Goal: Information Seeking & Learning: Check status

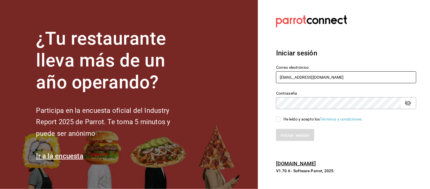
drag, startPoint x: 374, startPoint y: 76, endPoint x: 276, endPoint y: 82, distance: 97.5
click at [243, 68] on div "¿Tu restaurante lleva más de un año operando? Participa en la encuesta oficial …" at bounding box center [215, 94] width 430 height 189
type input "alejandro.orzua@grupocosteno.com"
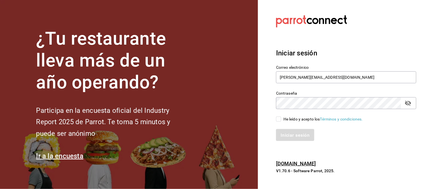
click at [279, 119] on input "He leído y acepto los Términos y condiciones." at bounding box center [278, 118] width 5 height 5
checkbox input "true"
click at [290, 132] on font "Iniciar sesión" at bounding box center [295, 134] width 29 height 5
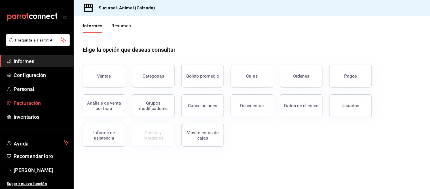
click at [54, 98] on link "Facturación" at bounding box center [36, 103] width 73 height 12
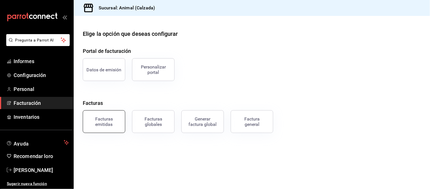
click at [110, 123] on font "Facturas emitidas" at bounding box center [104, 121] width 18 height 11
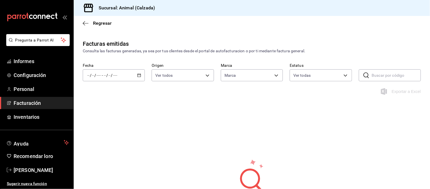
type input "e26472f3-9262-489d-bcba-4c6b034529c7"
click at [136, 73] on div "/ / - / /" at bounding box center [114, 75] width 62 height 12
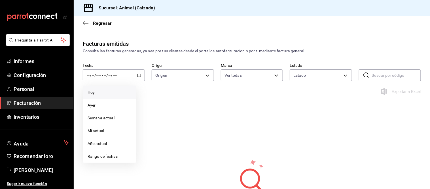
click at [114, 90] on span "Hoy" at bounding box center [110, 92] width 44 height 6
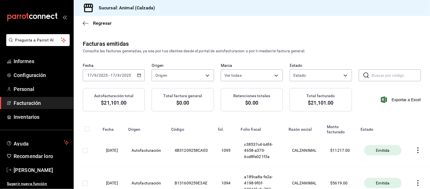
scroll to position [31, 0]
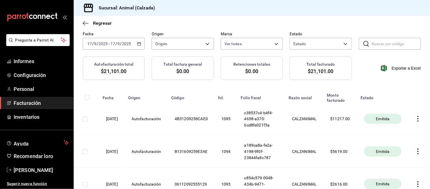
click at [380, 121] on font "Emitida" at bounding box center [383, 118] width 14 height 5
click at [416, 121] on icon "button" at bounding box center [419, 119] width 6 height 6
click at [393, 120] on font "Descargar XML" at bounding box center [399, 122] width 28 height 5
click at [418, 121] on icon "button" at bounding box center [419, 119] width 6 height 6
click at [342, 125] on div at bounding box center [215, 94] width 430 height 189
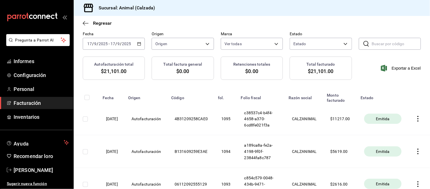
drag, startPoint x: 355, startPoint y: 121, endPoint x: 385, endPoint y: 127, distance: 30.3
click at [356, 121] on tr "17/09/2025 Autofacturación 4B31209258CAE0 1095 c38537c4-b4f4-4658-a370-6cd8fe02…" at bounding box center [252, 118] width 357 height 32
click at [383, 121] on font "Emitida" at bounding box center [383, 118] width 14 height 5
drag, startPoint x: 282, startPoint y: 115, endPoint x: 271, endPoint y: 114, distance: 11.1
click at [278, 117] on th "c38537c4-b4f4-4658-a370-6cd8fe021f3a" at bounding box center [262, 118] width 48 height 32
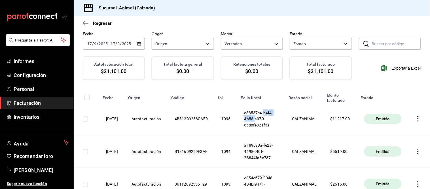
click at [86, 121] on input "checkbox" at bounding box center [85, 118] width 5 height 5
checkbox input "true"
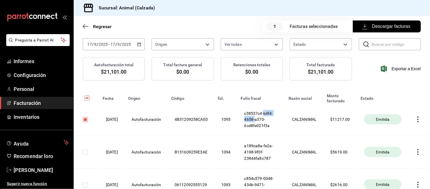
click at [366, 24] on span "Descargar facturas" at bounding box center [387, 26] width 47 height 7
drag, startPoint x: 50, startPoint y: 166, endPoint x: 57, endPoint y: 160, distance: 9.4
click at [50, 166] on span "[PERSON_NAME]" at bounding box center [41, 170] width 55 height 8
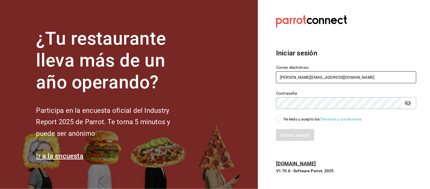
click at [327, 73] on input "alejandro.orzua@grupocosteno.com" at bounding box center [346, 77] width 140 height 12
type input "animal.calzada@grupocosteno.com"
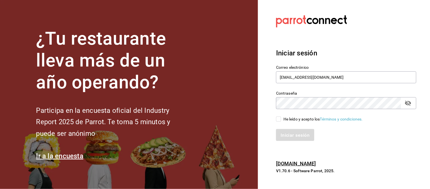
drag, startPoint x: 282, startPoint y: 119, endPoint x: 285, endPoint y: 125, distance: 6.5
click at [282, 119] on span "He leído y acepto los Términos y condiciones." at bounding box center [322, 119] width 82 height 6
click at [281, 119] on input "He leído y acepto los Términos y condiciones." at bounding box center [278, 118] width 5 height 5
checkbox input "true"
click at [288, 132] on font "Iniciar sesión" at bounding box center [295, 134] width 29 height 5
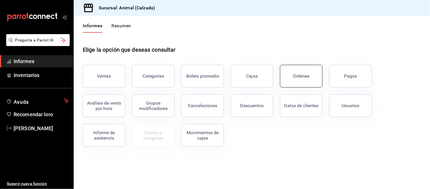
click at [296, 83] on button "Órdenes" at bounding box center [301, 76] width 43 height 23
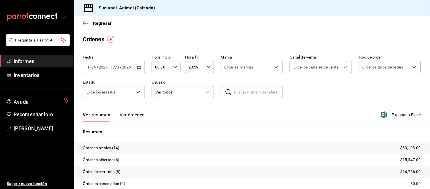
click at [130, 116] on font "Ver órdenes" at bounding box center [132, 114] width 25 height 5
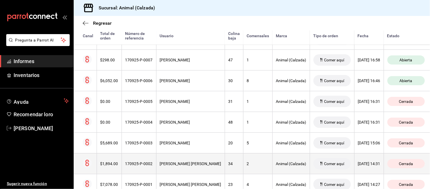
scroll to position [234, 0]
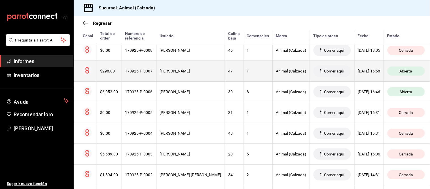
click at [184, 72] on div "Daniel Orzúa" at bounding box center [191, 71] width 62 height 5
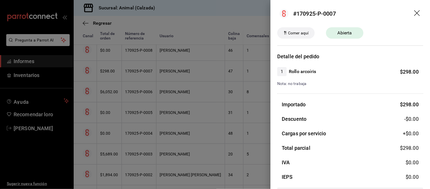
click at [184, 72] on div at bounding box center [215, 94] width 430 height 189
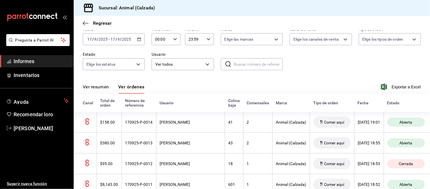
scroll to position [14, 0]
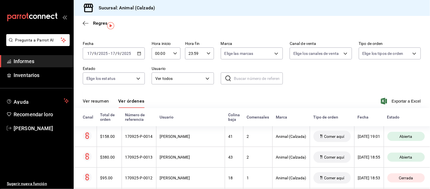
click at [101, 100] on font "Ver resumen" at bounding box center [96, 100] width 26 height 5
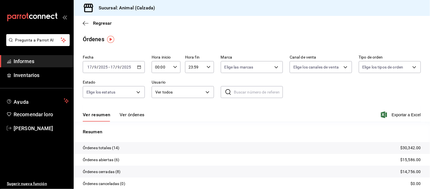
click at [131, 120] on button "Ver órdenes" at bounding box center [132, 116] width 25 height 10
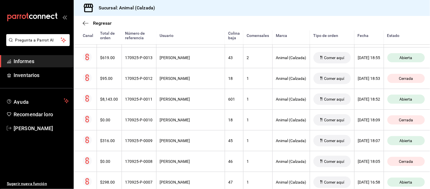
scroll to position [108, 0]
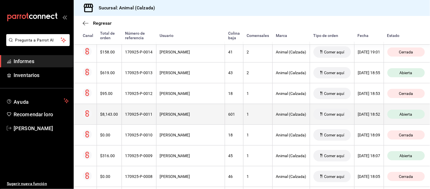
click at [151, 116] on font "170925-P-0011" at bounding box center [139, 114] width 28 height 5
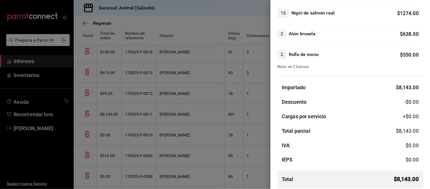
scroll to position [124, 0]
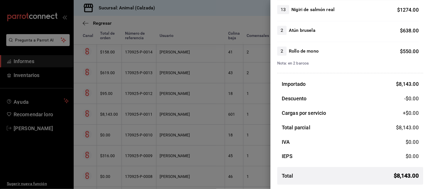
click at [201, 127] on div at bounding box center [215, 94] width 430 height 189
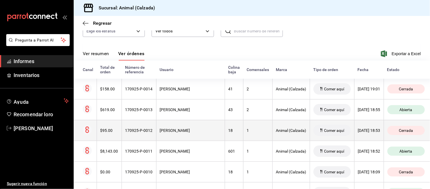
scroll to position [45, 0]
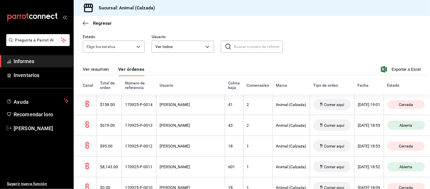
click at [103, 66] on font "Ver resumen" at bounding box center [96, 69] width 26 height 6
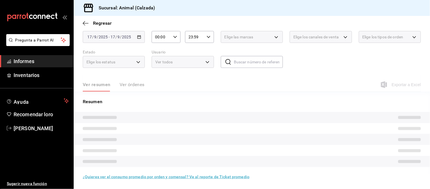
click at [103, 68] on div "Fecha 2025-09-17 17 / 9 / 2025 - 2025-09-17 17 / 9 / 2025 Hora inicio 00:00 Hor…" at bounding box center [252, 48] width 338 height 52
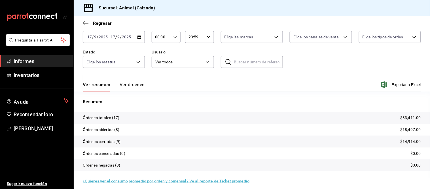
scroll to position [34, 0]
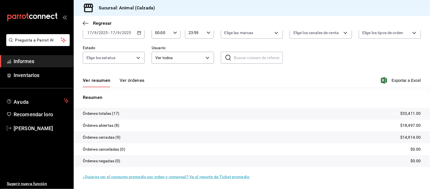
click at [132, 86] on button "Ver órdenes" at bounding box center [132, 82] width 25 height 10
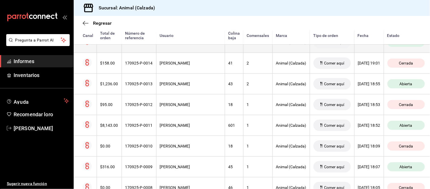
scroll to position [170, 0]
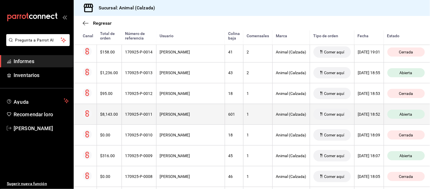
click at [205, 119] on th "[PERSON_NAME]" at bounding box center [190, 114] width 69 height 21
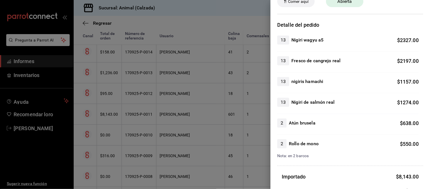
scroll to position [0, 0]
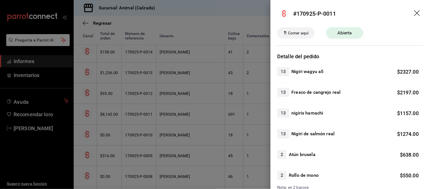
click at [222, 155] on div at bounding box center [215, 94] width 430 height 189
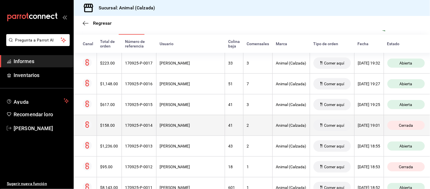
scroll to position [76, 0]
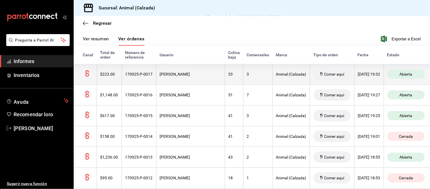
click at [247, 72] on div "3" at bounding box center [258, 74] width 22 height 5
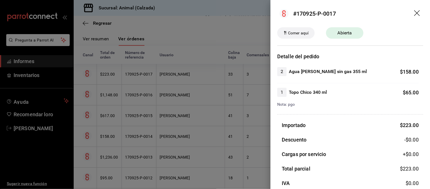
click at [216, 115] on div at bounding box center [215, 94] width 430 height 189
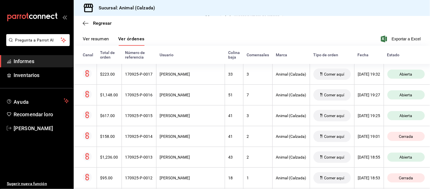
click at [229, 115] on font "41" at bounding box center [231, 115] width 5 height 5
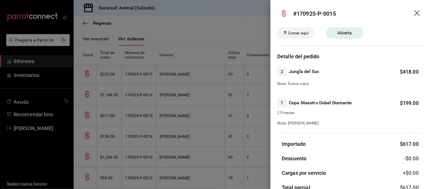
click at [217, 115] on div at bounding box center [215, 94] width 430 height 189
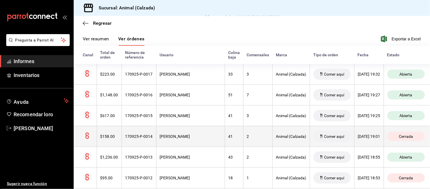
click at [225, 132] on th "41" at bounding box center [234, 136] width 18 height 21
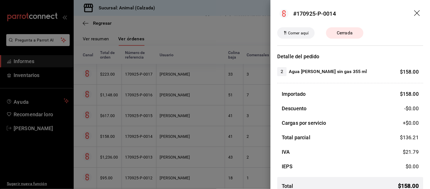
click at [226, 117] on div at bounding box center [215, 94] width 430 height 189
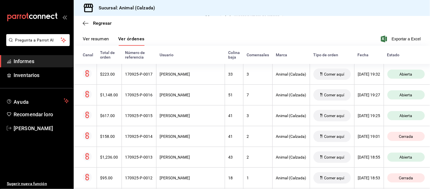
click at [226, 117] on th "41" at bounding box center [234, 115] width 18 height 21
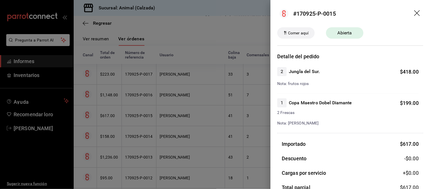
click at [207, 115] on div at bounding box center [215, 94] width 430 height 189
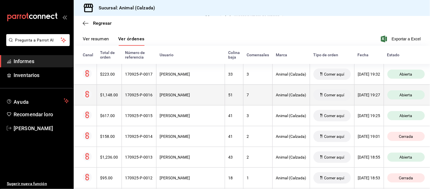
click at [229, 94] on div "51" at bounding box center [234, 94] width 11 height 5
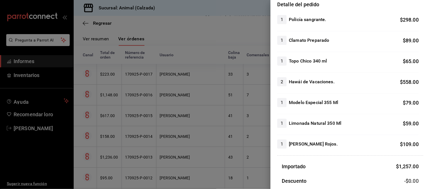
scroll to position [63, 0]
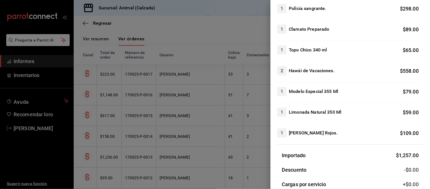
click at [233, 166] on div at bounding box center [215, 94] width 430 height 189
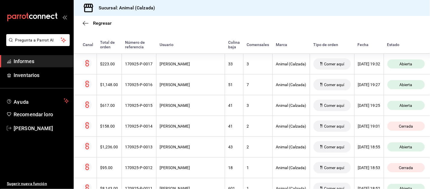
scroll to position [107, 0]
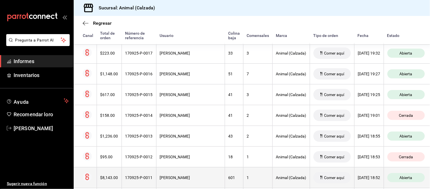
click at [226, 180] on th "601" at bounding box center [234, 177] width 18 height 21
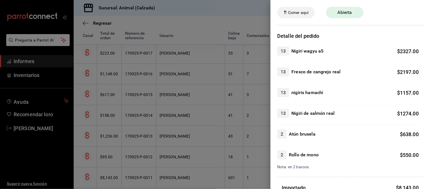
scroll to position [31, 0]
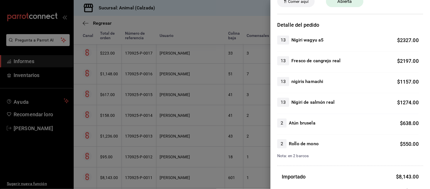
click at [222, 160] on div at bounding box center [215, 94] width 430 height 189
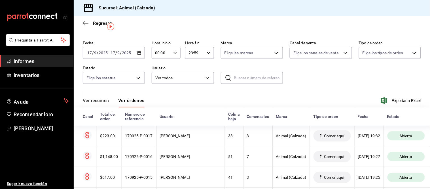
scroll to position [13, 0]
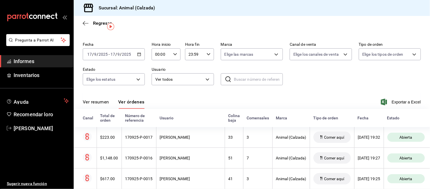
click at [101, 104] on font "Ver resumen" at bounding box center [96, 101] width 26 height 5
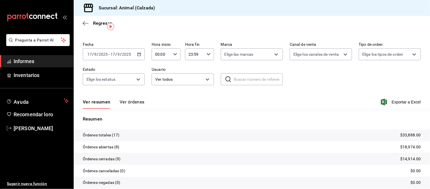
click at [135, 98] on div "Ver resumen Ver órdenes Exportar a Excel" at bounding box center [252, 100] width 338 height 17
click at [132, 99] on font "Ver órdenes" at bounding box center [132, 101] width 25 height 5
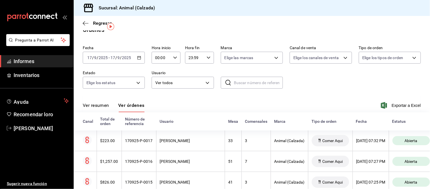
scroll to position [13, 0]
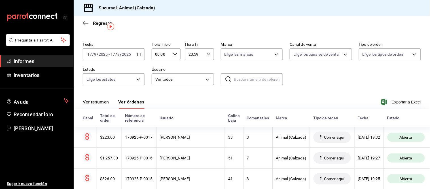
drag, startPoint x: 92, startPoint y: 101, endPoint x: 91, endPoint y: 89, distance: 11.6
click at [92, 101] on font "Ver resumen" at bounding box center [96, 101] width 26 height 5
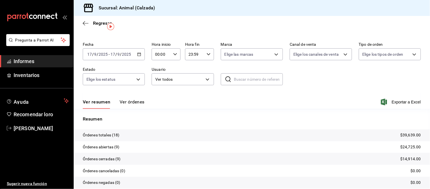
click at [134, 101] on font "Ver órdenes" at bounding box center [132, 101] width 25 height 5
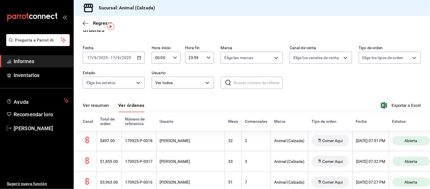
scroll to position [13, 0]
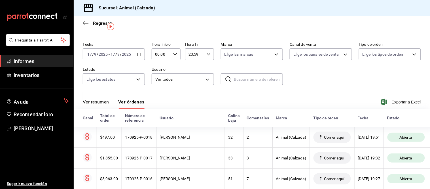
click at [98, 101] on font "Ver resumen" at bounding box center [96, 101] width 26 height 5
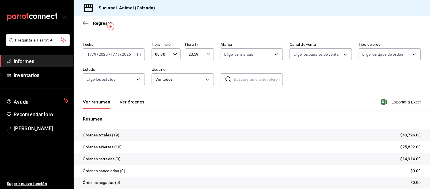
click at [127, 100] on font "Ver órdenes" at bounding box center [132, 101] width 25 height 5
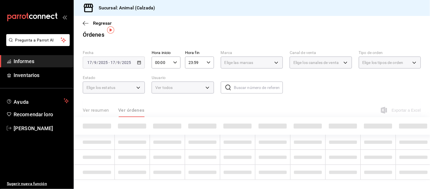
scroll to position [13, 0]
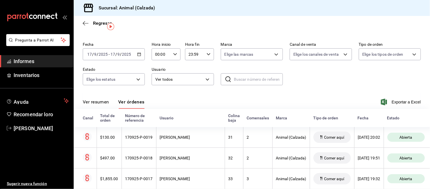
click at [104, 103] on font "Ver resumen" at bounding box center [96, 101] width 26 height 5
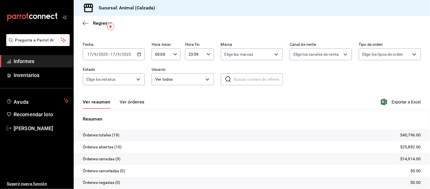
click at [125, 101] on font "Ver órdenes" at bounding box center [132, 101] width 25 height 5
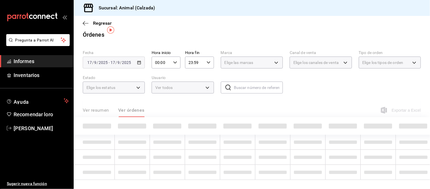
scroll to position [13, 0]
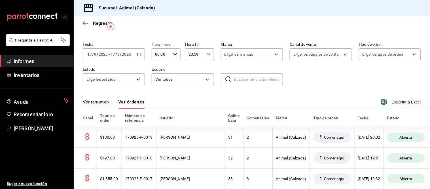
click at [103, 106] on button "Ver resumen" at bounding box center [96, 104] width 26 height 10
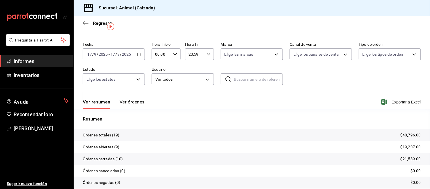
click at [133, 101] on font "Ver órdenes" at bounding box center [132, 101] width 25 height 5
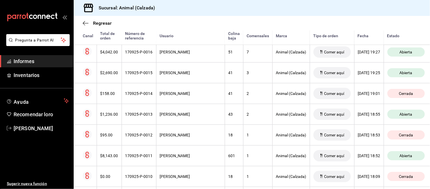
scroll to position [202, 0]
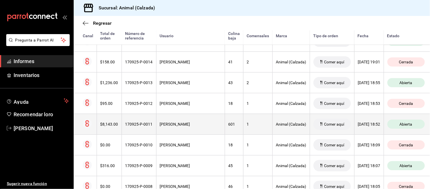
click at [130, 129] on th "170925-P-0011" at bounding box center [139, 123] width 35 height 21
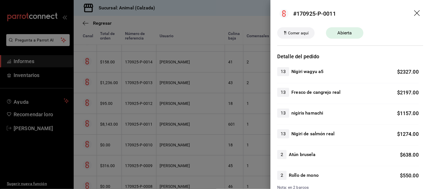
click at [130, 130] on div at bounding box center [215, 94] width 430 height 189
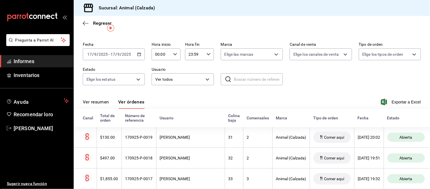
scroll to position [0, 0]
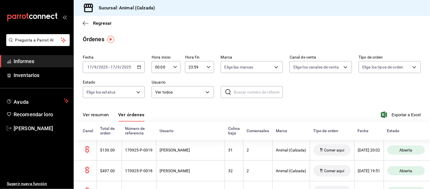
click at [102, 113] on font "Ver resumen" at bounding box center [96, 114] width 26 height 5
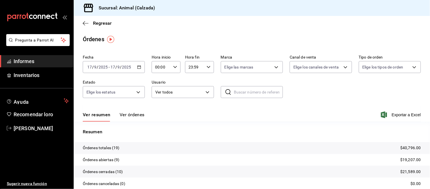
click at [125, 117] on font "Ver órdenes" at bounding box center [132, 114] width 25 height 5
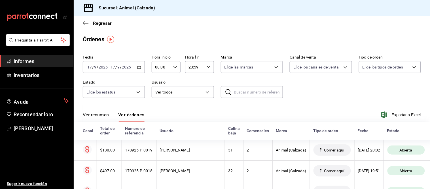
click at [103, 119] on button "Ver resumen" at bounding box center [96, 116] width 26 height 10
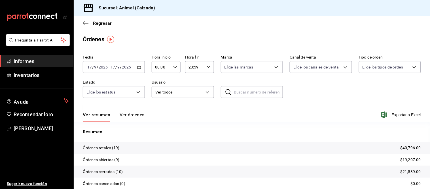
click at [128, 118] on button "Ver órdenes" at bounding box center [132, 116] width 25 height 10
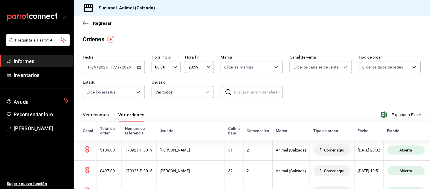
drag, startPoint x: 106, startPoint y: 118, endPoint x: 103, endPoint y: 113, distance: 5.2
click at [105, 118] on button "Ver resumen" at bounding box center [96, 116] width 26 height 10
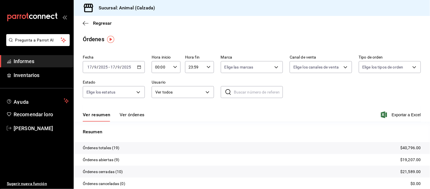
click at [125, 117] on font "Ver órdenes" at bounding box center [132, 114] width 25 height 5
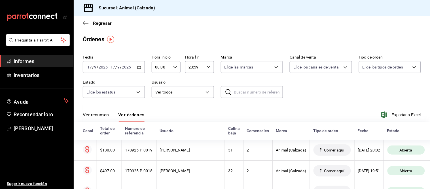
click at [106, 118] on button "Ver resumen" at bounding box center [96, 116] width 26 height 10
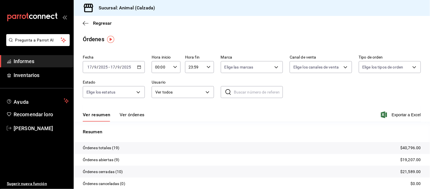
click at [120, 113] on font "Ver órdenes" at bounding box center [132, 114] width 25 height 5
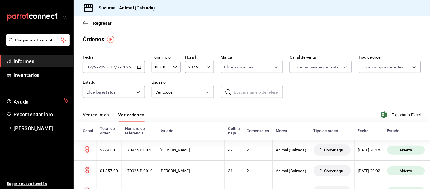
click at [91, 115] on font "Ver resumen" at bounding box center [96, 114] width 26 height 5
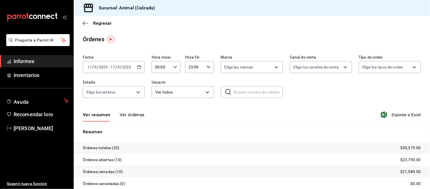
click at [129, 119] on button "Ver órdenes" at bounding box center [132, 116] width 25 height 10
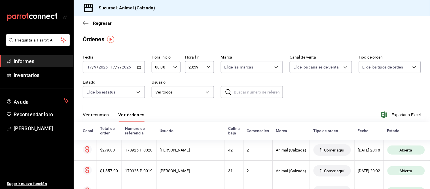
click at [97, 112] on font "Ver resumen" at bounding box center [96, 114] width 26 height 5
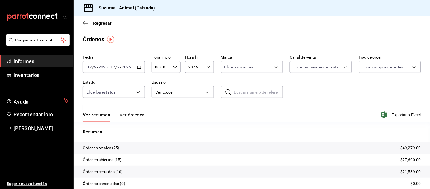
click at [126, 112] on font "Ver órdenes" at bounding box center [132, 114] width 25 height 5
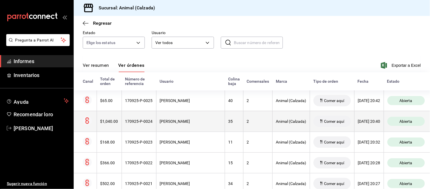
scroll to position [63, 0]
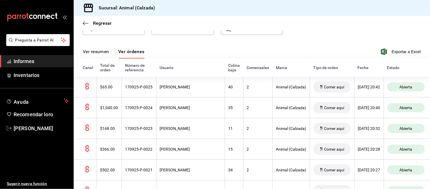
drag, startPoint x: 100, startPoint y: 49, endPoint x: 101, endPoint y: 52, distance: 3.0
click at [100, 49] on font "Ver resumen" at bounding box center [96, 51] width 26 height 5
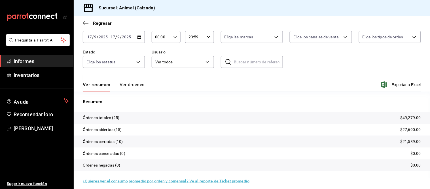
scroll to position [34, 0]
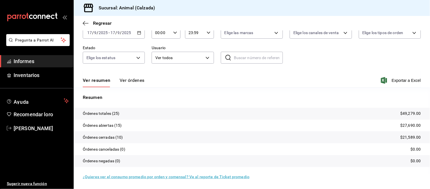
click at [135, 80] on font "Ver órdenes" at bounding box center [132, 79] width 25 height 5
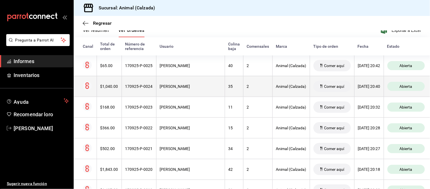
scroll to position [53, 0]
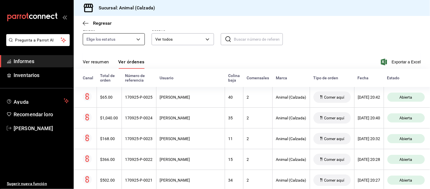
drag, startPoint x: 106, startPoint y: 60, endPoint x: 101, endPoint y: 57, distance: 5.5
click at [105, 60] on font "Ver resumen" at bounding box center [96, 61] width 26 height 5
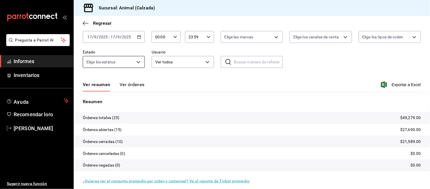
scroll to position [34, 0]
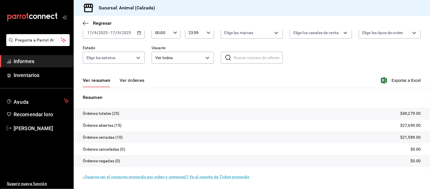
click at [123, 82] on font "Ver órdenes" at bounding box center [132, 79] width 25 height 5
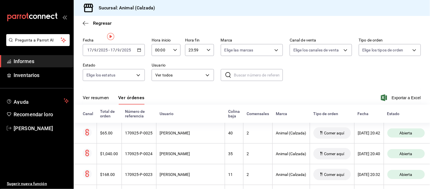
scroll to position [3, 0]
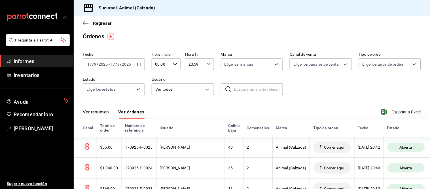
click at [102, 115] on button "Ver resumen" at bounding box center [96, 114] width 26 height 10
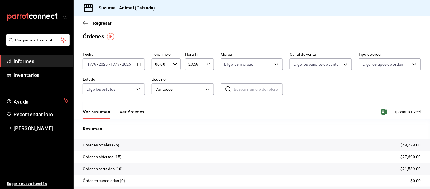
click at [125, 109] on font "Ver órdenes" at bounding box center [132, 111] width 25 height 5
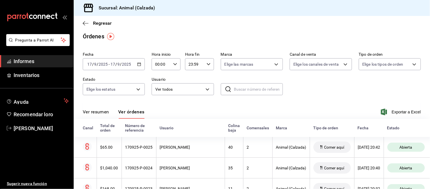
click at [106, 117] on button "Ver resumen" at bounding box center [96, 114] width 26 height 10
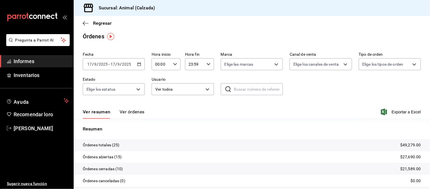
click at [129, 112] on font "Ver órdenes" at bounding box center [132, 111] width 25 height 5
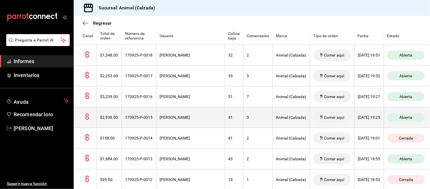
scroll to position [255, 0]
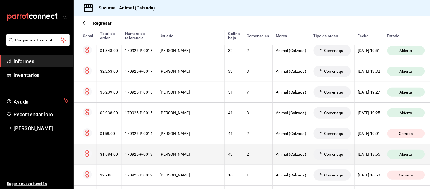
click at [197, 153] on div "[PERSON_NAME]" at bounding box center [191, 154] width 62 height 5
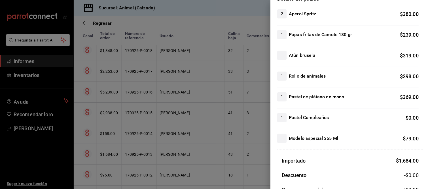
scroll to position [63, 0]
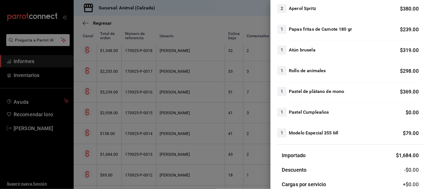
click at [248, 153] on div at bounding box center [215, 94] width 430 height 189
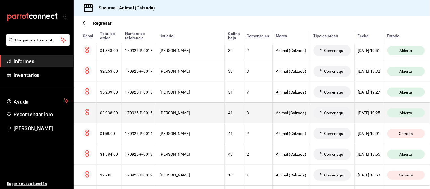
click at [194, 117] on th "[PERSON_NAME]" at bounding box center [190, 112] width 69 height 21
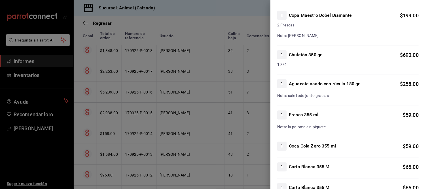
scroll to position [220, 0]
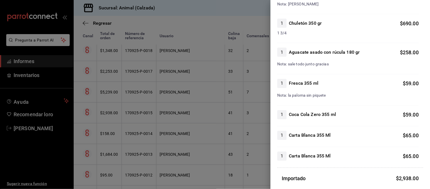
drag, startPoint x: 235, startPoint y: 154, endPoint x: 234, endPoint y: 149, distance: 5.7
click at [235, 154] on div at bounding box center [215, 94] width 430 height 189
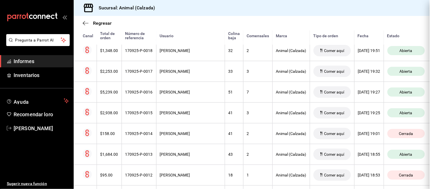
scroll to position [0, 0]
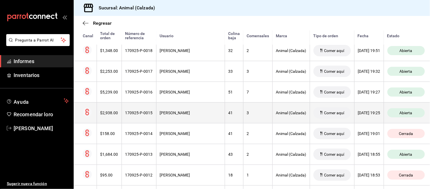
click at [192, 115] on div "[PERSON_NAME]" at bounding box center [191, 112] width 62 height 5
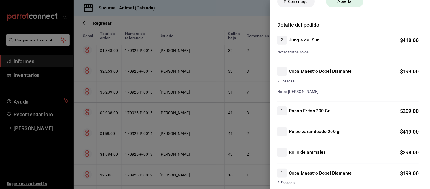
scroll to position [63, 0]
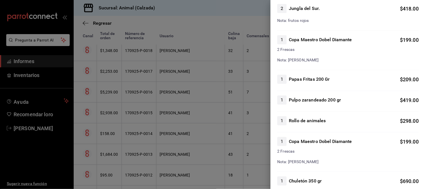
click at [237, 143] on div at bounding box center [215, 94] width 430 height 189
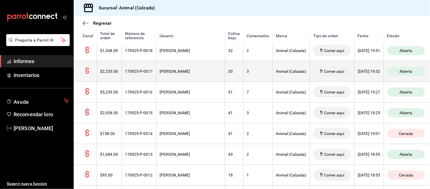
click at [183, 65] on th "[PERSON_NAME]" at bounding box center [190, 71] width 69 height 21
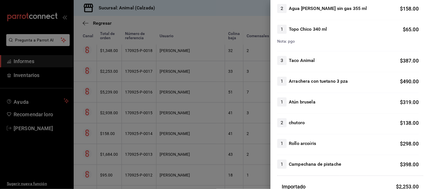
scroll to position [94, 0]
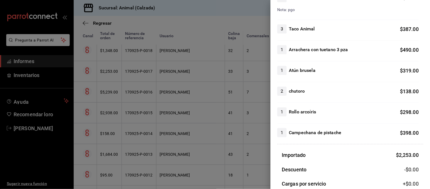
click at [240, 119] on div at bounding box center [215, 94] width 430 height 189
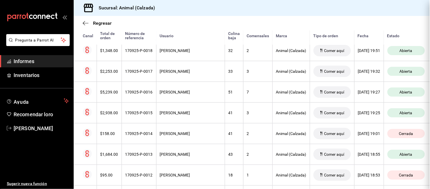
scroll to position [0, 0]
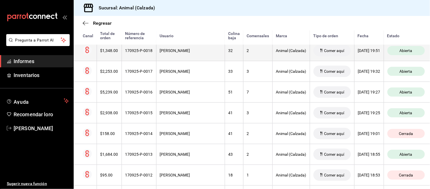
click at [174, 56] on th "[PERSON_NAME]" at bounding box center [190, 50] width 69 height 21
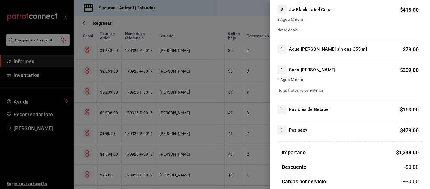
scroll to position [63, 0]
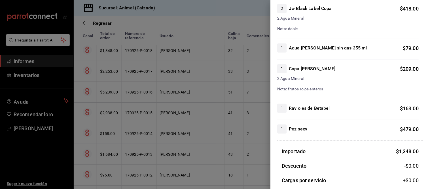
click at [200, 114] on div at bounding box center [215, 94] width 430 height 189
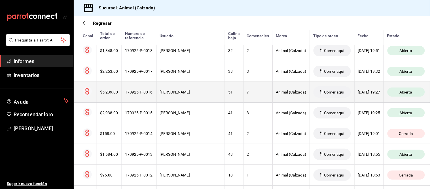
scroll to position [223, 0]
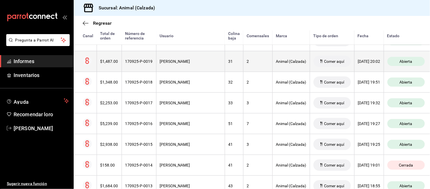
click at [177, 58] on th "[PERSON_NAME]" at bounding box center [190, 61] width 69 height 21
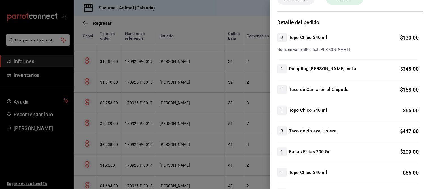
scroll to position [31, 0]
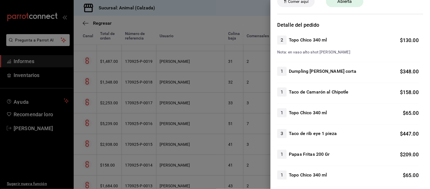
click at [248, 106] on div at bounding box center [215, 94] width 430 height 189
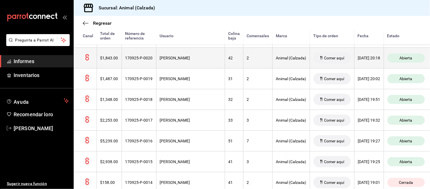
scroll to position [192, 0]
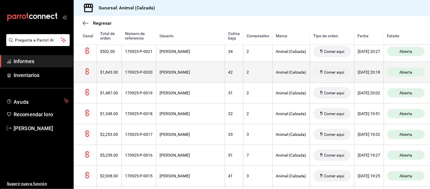
click at [197, 66] on th "[PERSON_NAME]" at bounding box center [190, 72] width 69 height 21
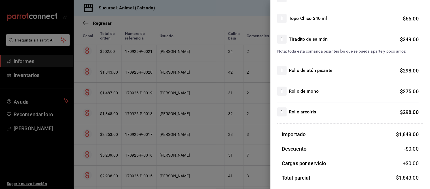
scroll to position [31, 0]
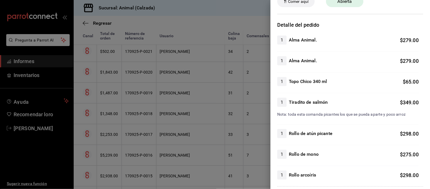
click at [258, 139] on div at bounding box center [215, 94] width 430 height 189
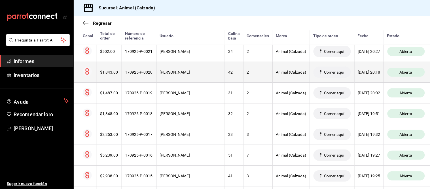
scroll to position [160, 0]
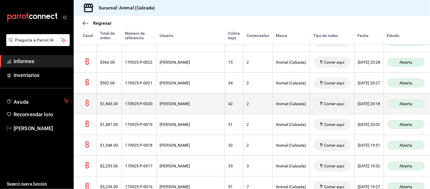
click at [225, 83] on th "34" at bounding box center [234, 82] width 18 height 21
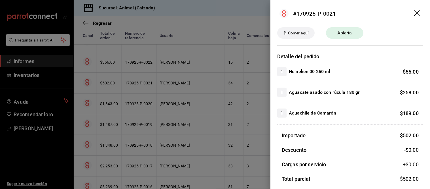
click at [205, 78] on div at bounding box center [215, 94] width 430 height 189
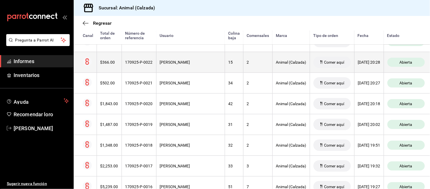
click at [207, 66] on th "[PERSON_NAME]" at bounding box center [190, 62] width 69 height 21
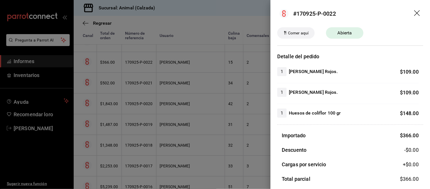
click at [207, 66] on div at bounding box center [215, 94] width 430 height 189
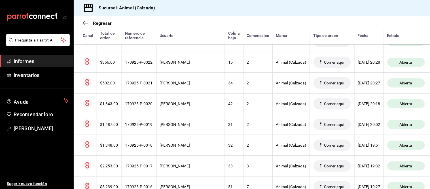
scroll to position [129, 0]
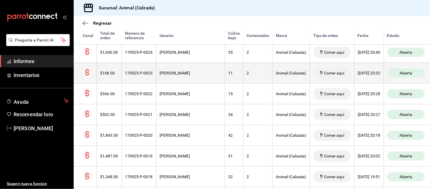
click at [207, 71] on th "[PERSON_NAME]" at bounding box center [190, 72] width 69 height 21
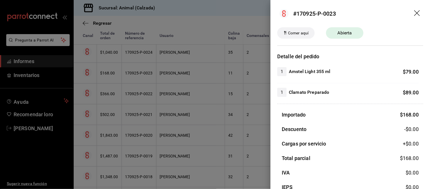
click at [207, 71] on div at bounding box center [215, 94] width 430 height 189
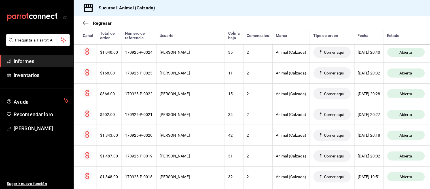
scroll to position [97, 0]
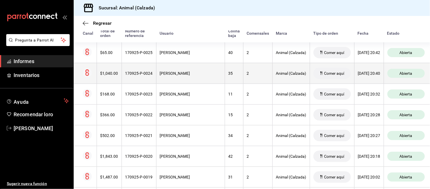
click at [206, 77] on th "[PERSON_NAME]" at bounding box center [190, 73] width 69 height 21
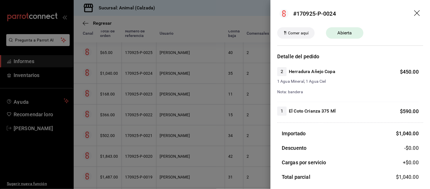
click at [206, 77] on div at bounding box center [215, 94] width 430 height 189
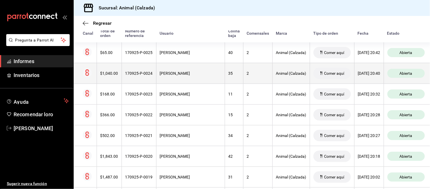
click at [225, 64] on th "35" at bounding box center [234, 73] width 18 height 21
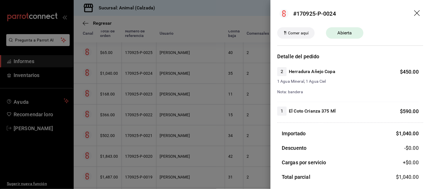
click at [212, 61] on div at bounding box center [215, 94] width 430 height 189
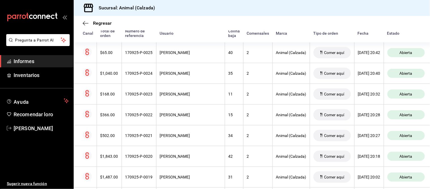
click at [225, 61] on th "40" at bounding box center [234, 52] width 18 height 21
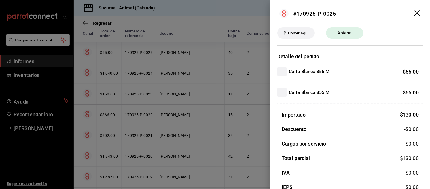
click at [212, 61] on div at bounding box center [215, 94] width 430 height 189
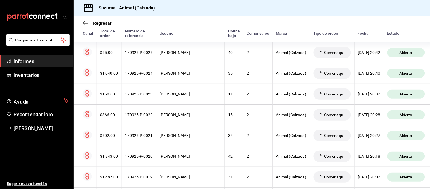
scroll to position [66, 0]
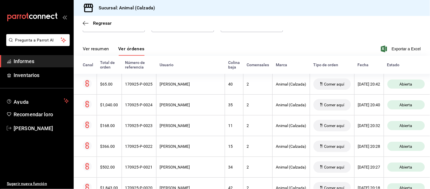
click at [104, 51] on font "Ver resumen" at bounding box center [96, 48] width 26 height 5
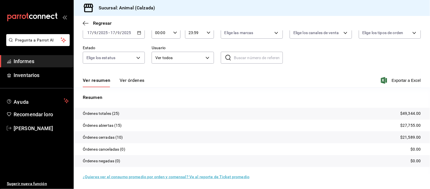
click at [135, 83] on font "Ver órdenes" at bounding box center [132, 79] width 25 height 5
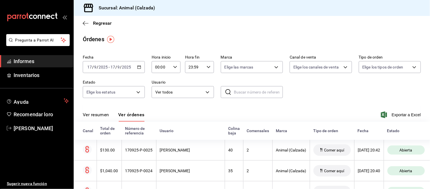
click at [102, 116] on font "Ver resumen" at bounding box center [96, 114] width 26 height 5
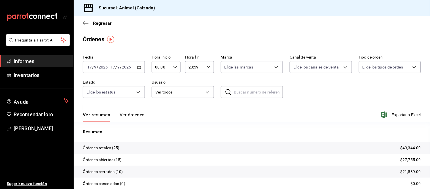
click at [124, 115] on font "Ver órdenes" at bounding box center [132, 114] width 25 height 5
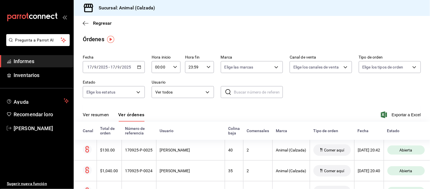
click at [108, 117] on font "Ver resumen" at bounding box center [96, 114] width 26 height 5
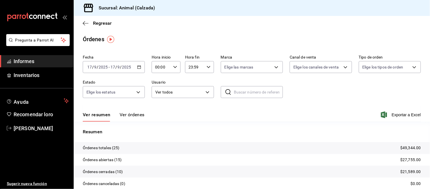
click at [126, 113] on font "Ver órdenes" at bounding box center [132, 114] width 25 height 5
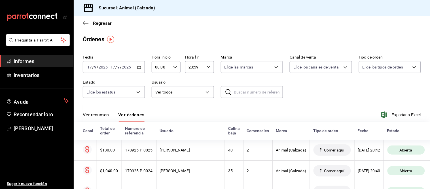
click at [108, 108] on div "Ver resumen Ver órdenes Exportar a Excel" at bounding box center [252, 113] width 338 height 17
drag, startPoint x: 98, startPoint y: 113, endPoint x: 102, endPoint y: 110, distance: 5.4
click at [98, 113] on font "Ver resumen" at bounding box center [96, 114] width 26 height 5
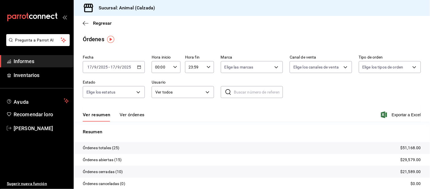
click at [137, 119] on button "Ver órdenes" at bounding box center [132, 116] width 25 height 10
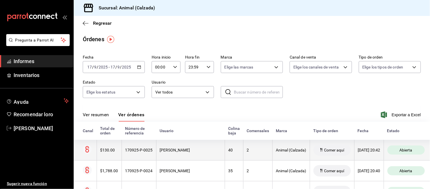
click at [149, 146] on th "170925-P-0025" at bounding box center [139, 150] width 35 height 21
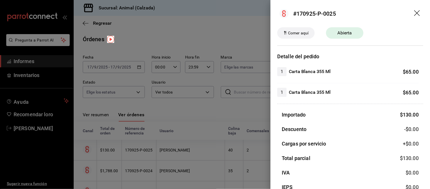
click at [149, 146] on div at bounding box center [215, 94] width 430 height 189
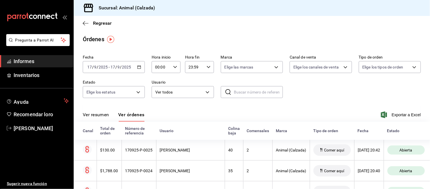
click at [108, 117] on font "Ver resumen" at bounding box center [96, 114] width 26 height 5
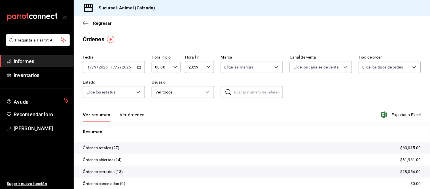
click at [134, 117] on font "Ver órdenes" at bounding box center [132, 114] width 25 height 5
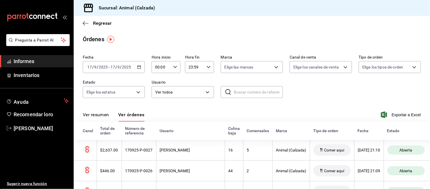
click at [107, 116] on font "Ver resumen" at bounding box center [96, 114] width 26 height 5
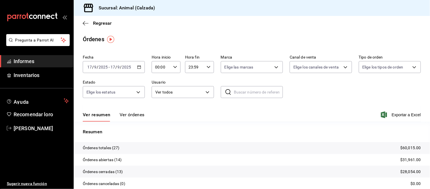
click at [125, 117] on font "Ver órdenes" at bounding box center [132, 114] width 25 height 5
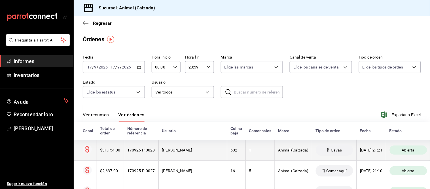
click at [185, 149] on div "[PERSON_NAME]" at bounding box center [193, 150] width 62 height 5
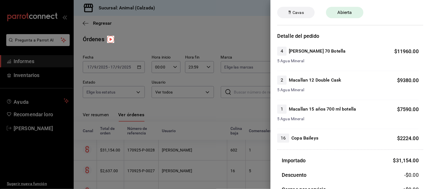
scroll to position [31, 0]
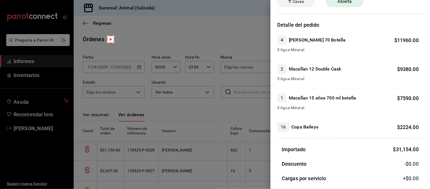
click at [237, 117] on div at bounding box center [215, 94] width 430 height 189
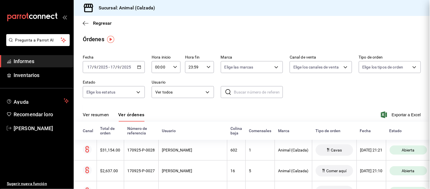
scroll to position [0, 0]
click at [104, 119] on button "Ver resumen" at bounding box center [96, 116] width 26 height 10
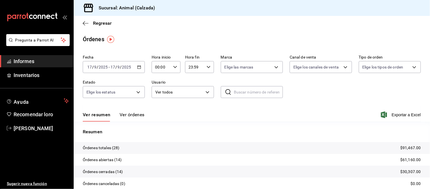
click at [131, 115] on font "Ver órdenes" at bounding box center [132, 114] width 25 height 5
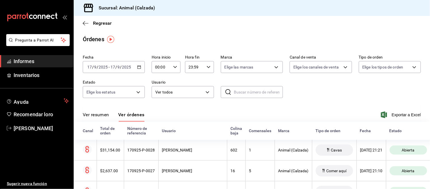
click at [98, 117] on font "Ver resumen" at bounding box center [96, 114] width 26 height 5
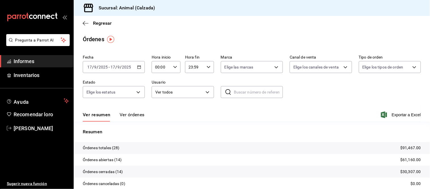
click at [134, 114] on font "Ver órdenes" at bounding box center [132, 114] width 25 height 5
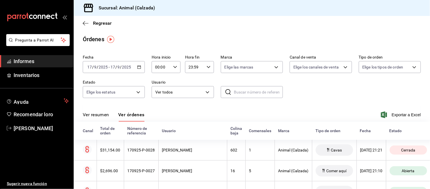
click at [100, 115] on font "Ver resumen" at bounding box center [96, 114] width 26 height 5
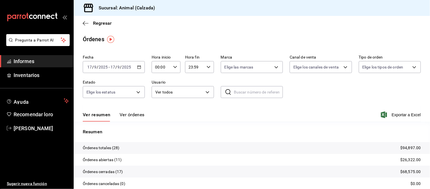
click at [141, 117] on font "Ver órdenes" at bounding box center [132, 114] width 25 height 5
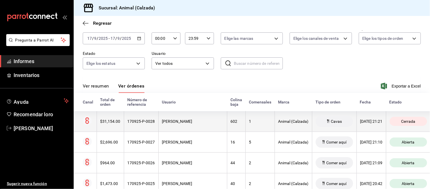
scroll to position [31, 0]
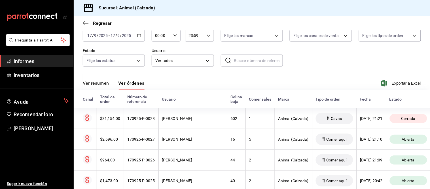
click at [107, 85] on font "Ver resumen" at bounding box center [96, 82] width 26 height 5
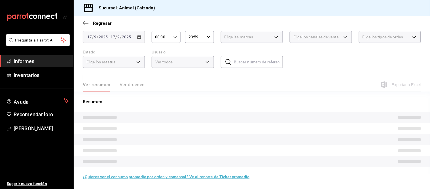
scroll to position [31, 0]
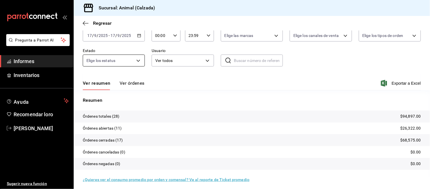
drag, startPoint x: 127, startPoint y: 82, endPoint x: 134, endPoint y: 78, distance: 7.7
click at [128, 83] on font "Ver órdenes" at bounding box center [132, 82] width 25 height 5
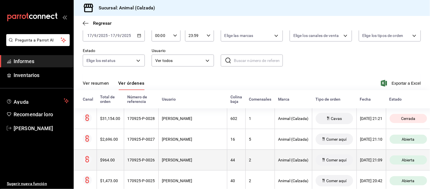
scroll to position [63, 0]
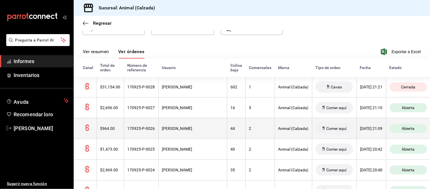
click at [186, 132] on th "[PERSON_NAME]" at bounding box center [193, 128] width 69 height 21
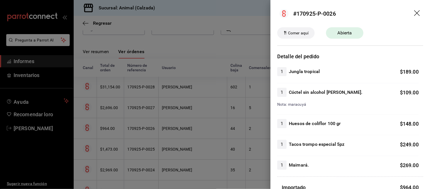
click at [214, 144] on div at bounding box center [215, 94] width 430 height 189
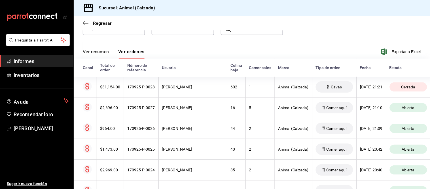
click at [180, 71] on th "Usuario" at bounding box center [193, 67] width 69 height 18
drag, startPoint x: 104, startPoint y: 50, endPoint x: 111, endPoint y: 52, distance: 8.1
click at [104, 54] on font "Ver resumen" at bounding box center [96, 51] width 26 height 5
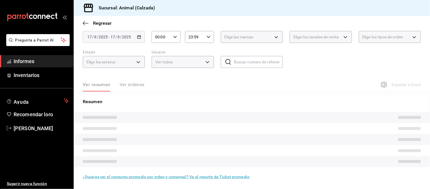
scroll to position [34, 0]
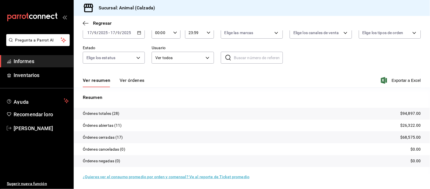
click at [136, 83] on button "Ver órdenes" at bounding box center [132, 82] width 25 height 10
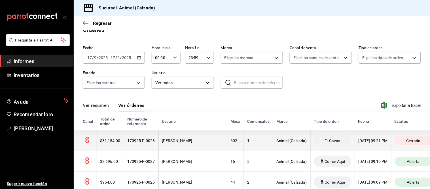
scroll to position [34, 0]
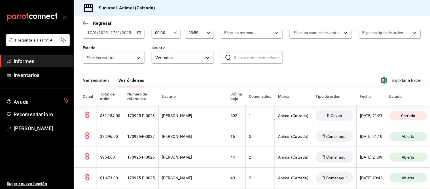
click at [94, 77] on font "Ver resumen" at bounding box center [96, 79] width 26 height 5
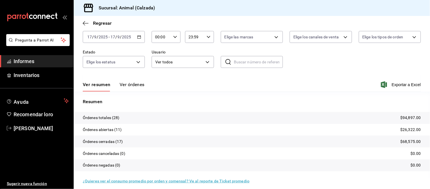
scroll to position [34, 0]
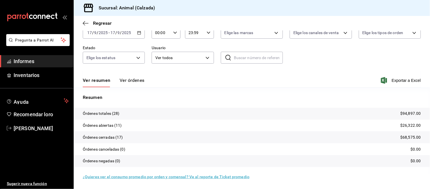
click at [127, 80] on font "Ver órdenes" at bounding box center [132, 79] width 25 height 5
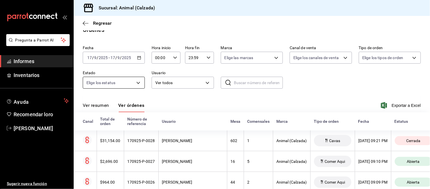
scroll to position [34, 0]
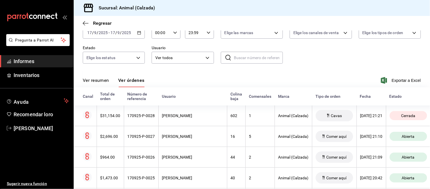
click at [97, 81] on font "Ver resumen" at bounding box center [96, 79] width 26 height 5
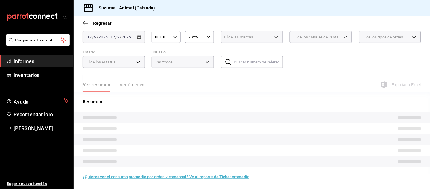
scroll to position [34, 0]
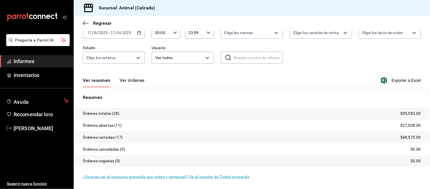
click at [129, 77] on font "Ver órdenes" at bounding box center [132, 80] width 25 height 6
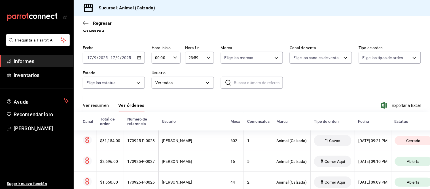
scroll to position [34, 0]
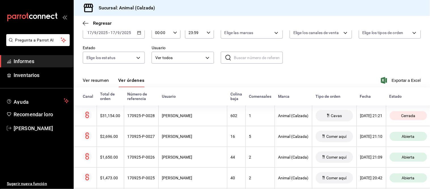
click at [99, 82] on font "Ver resumen" at bounding box center [96, 79] width 26 height 5
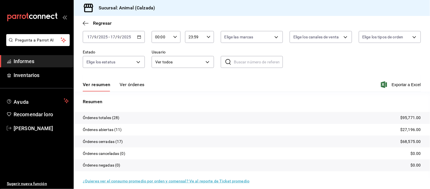
scroll to position [34, 0]
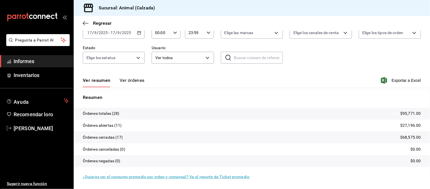
click at [132, 77] on font "Ver órdenes" at bounding box center [132, 79] width 25 height 5
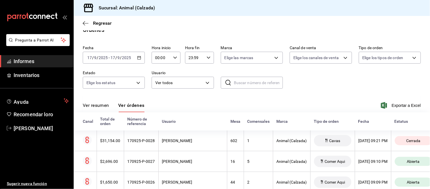
scroll to position [34, 0]
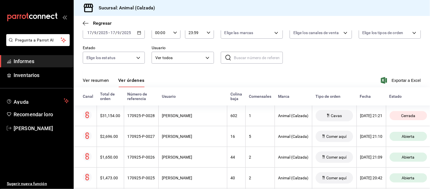
click at [105, 83] on button "Ver resumen" at bounding box center [96, 82] width 26 height 10
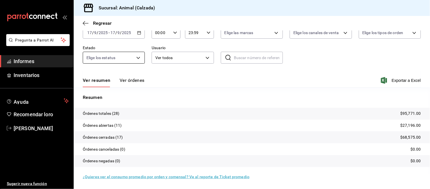
drag, startPoint x: 136, startPoint y: 80, endPoint x: 135, endPoint y: 83, distance: 3.4
click at [136, 79] on font "Ver órdenes" at bounding box center [132, 79] width 25 height 5
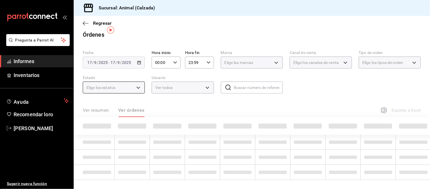
scroll to position [34, 0]
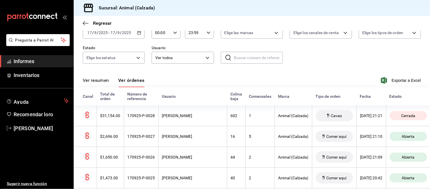
drag, startPoint x: 103, startPoint y: 77, endPoint x: 113, endPoint y: 77, distance: 10.2
click at [103, 78] on font "Ver resumen" at bounding box center [96, 79] width 26 height 5
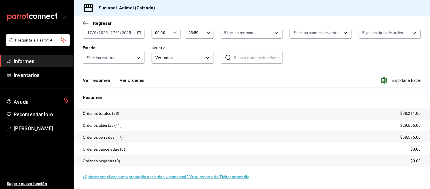
click at [125, 81] on font "Ver órdenes" at bounding box center [132, 79] width 25 height 5
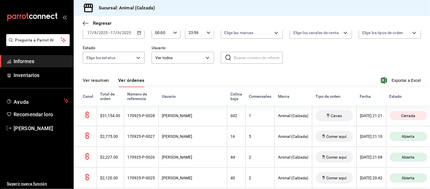
scroll to position [3, 0]
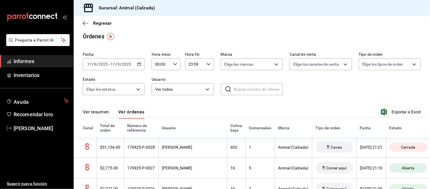
click at [176, 67] on div "00:00 Hora inicio" at bounding box center [166, 64] width 29 height 12
click at [157, 83] on font "05" at bounding box center [158, 84] width 5 height 5
type input "05:00"
drag, startPoint x: 87, startPoint y: 110, endPoint x: 93, endPoint y: 113, distance: 6.9
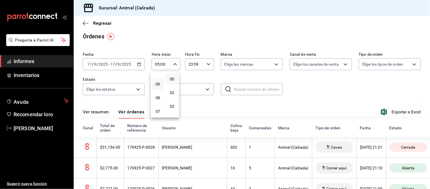
click at [89, 112] on div at bounding box center [215, 94] width 430 height 189
click at [100, 114] on font "Ver resumen" at bounding box center [96, 111] width 26 height 5
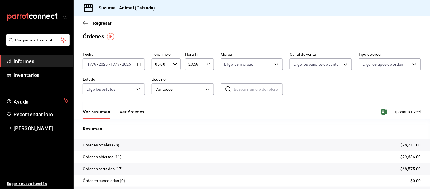
click at [124, 110] on font "Ver órdenes" at bounding box center [132, 111] width 25 height 5
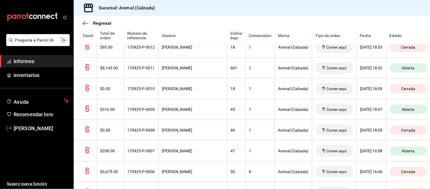
scroll to position [430, 0]
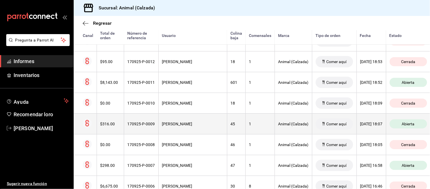
click at [180, 121] on th "[PERSON_NAME]" at bounding box center [193, 123] width 69 height 21
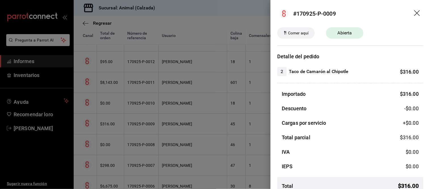
click at [180, 121] on div at bounding box center [215, 94] width 430 height 189
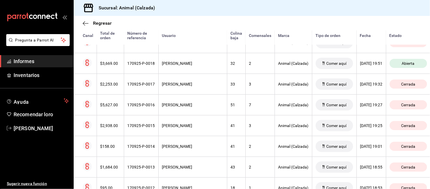
scroll to position [273, 0]
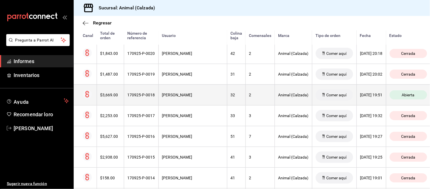
click at [163, 90] on th "[PERSON_NAME]" at bounding box center [193, 94] width 69 height 21
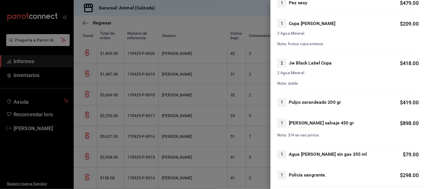
scroll to position [220, 0]
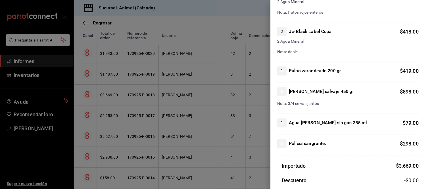
click at [186, 126] on div at bounding box center [215, 94] width 430 height 189
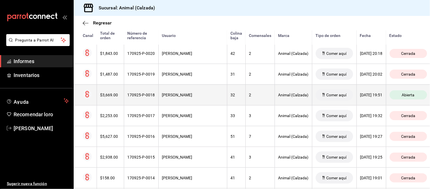
click at [192, 100] on th "[PERSON_NAME]" at bounding box center [193, 94] width 69 height 21
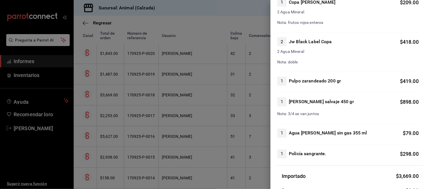
scroll to position [220, 0]
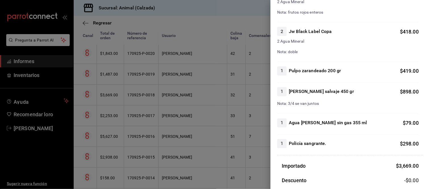
click at [250, 146] on div at bounding box center [215, 94] width 430 height 189
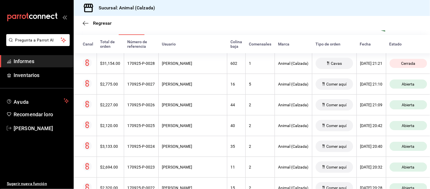
scroll to position [83, 0]
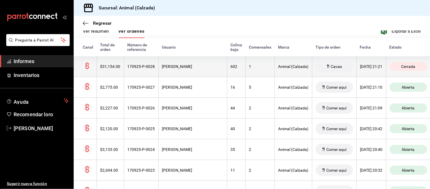
click at [205, 76] on th "[PERSON_NAME]" at bounding box center [193, 66] width 69 height 21
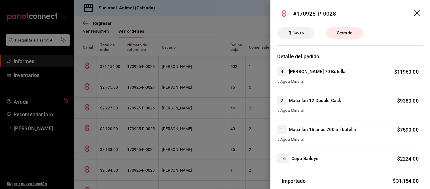
click at [254, 153] on div at bounding box center [215, 94] width 430 height 189
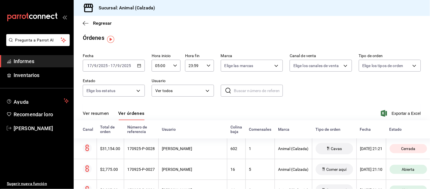
scroll to position [0, 0]
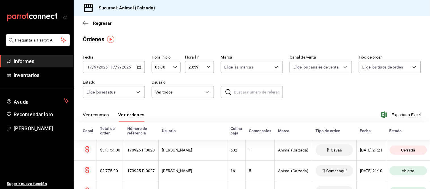
click at [106, 113] on font "Ver resumen" at bounding box center [96, 114] width 26 height 5
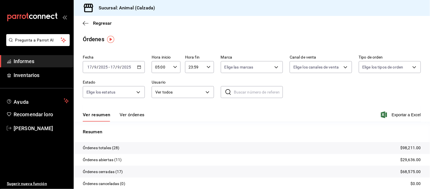
click at [124, 112] on font "Ver órdenes" at bounding box center [132, 114] width 25 height 5
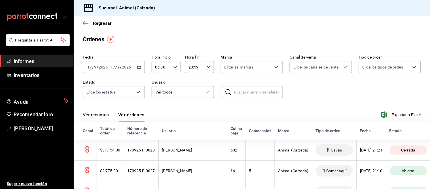
click at [108, 116] on font "Ver resumen" at bounding box center [96, 114] width 26 height 5
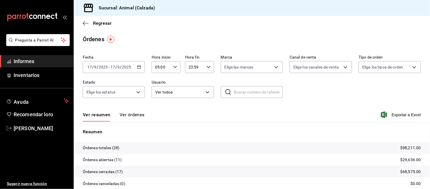
drag, startPoint x: 136, startPoint y: 112, endPoint x: 140, endPoint y: 109, distance: 4.8
click at [136, 113] on font "Ver órdenes" at bounding box center [132, 114] width 25 height 5
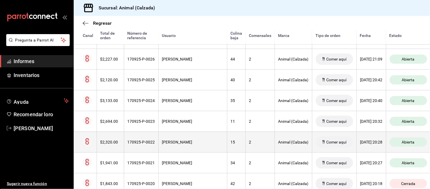
scroll to position [157, 0]
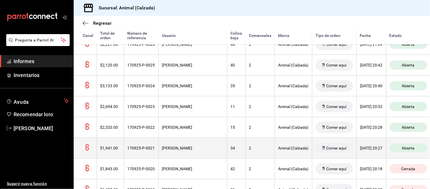
click at [198, 143] on th "[PERSON_NAME]" at bounding box center [193, 147] width 69 height 21
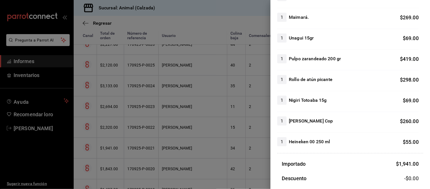
scroll to position [126, 0]
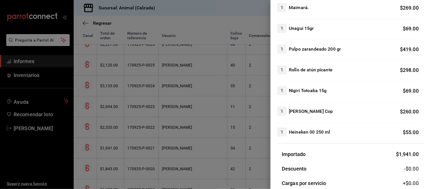
click at [250, 147] on div at bounding box center [215, 94] width 430 height 189
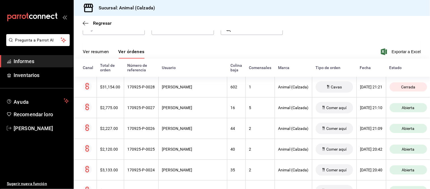
scroll to position [31, 0]
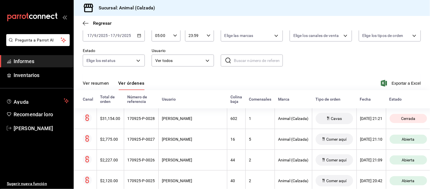
click at [98, 83] on font "Ver resumen" at bounding box center [96, 82] width 26 height 5
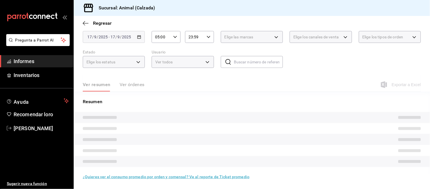
scroll to position [31, 0]
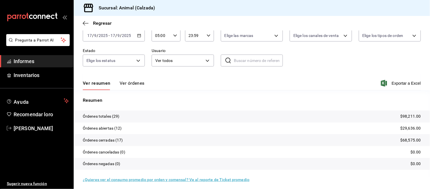
click at [127, 83] on font "Ver órdenes" at bounding box center [132, 82] width 25 height 5
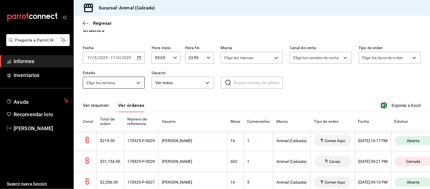
scroll to position [31, 0]
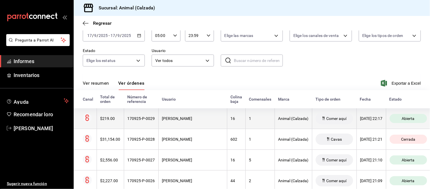
click at [185, 126] on th "[PERSON_NAME]" at bounding box center [193, 118] width 69 height 21
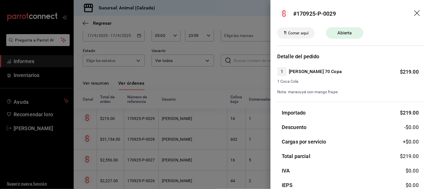
click at [185, 126] on div at bounding box center [215, 94] width 430 height 189
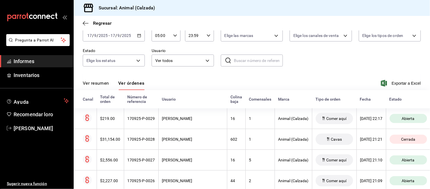
click at [102, 85] on font "Ver resumen" at bounding box center [96, 82] width 26 height 5
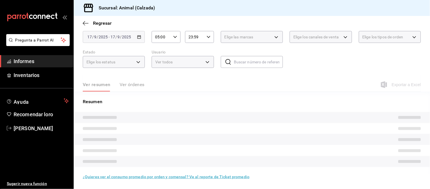
scroll to position [31, 0]
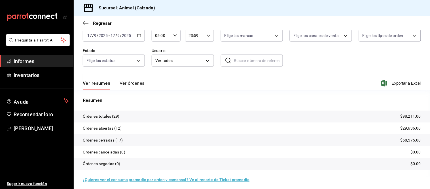
click at [138, 83] on font "Ver órdenes" at bounding box center [132, 82] width 25 height 5
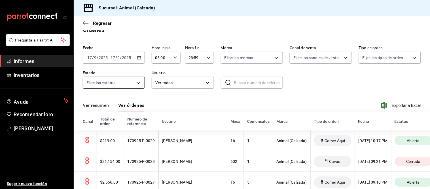
scroll to position [31, 0]
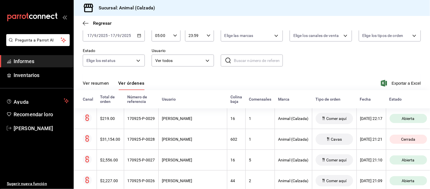
click at [100, 84] on font "Ver resumen" at bounding box center [96, 82] width 26 height 5
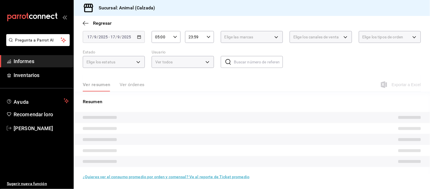
scroll to position [31, 0]
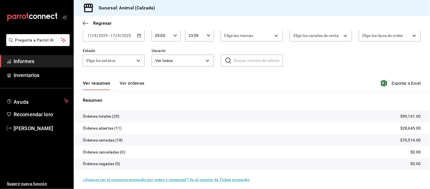
click at [136, 81] on font "Ver órdenes" at bounding box center [132, 82] width 25 height 5
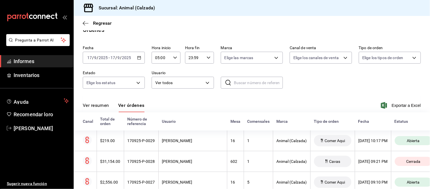
scroll to position [31, 0]
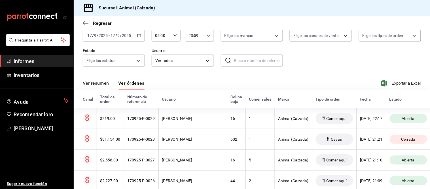
click at [103, 83] on font "Ver resumen" at bounding box center [96, 82] width 26 height 5
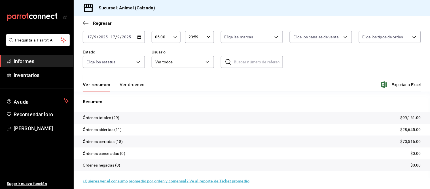
scroll to position [31, 0]
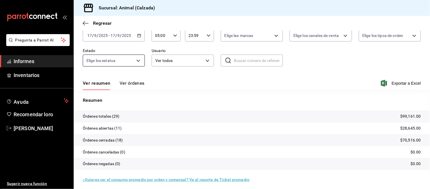
click at [141, 88] on button "Ver órdenes" at bounding box center [132, 85] width 25 height 10
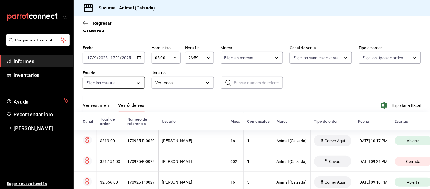
scroll to position [31, 0]
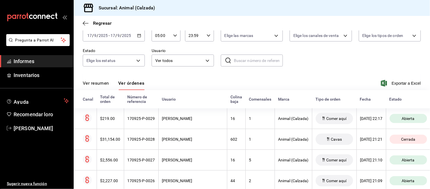
click at [91, 85] on font "Ver resumen" at bounding box center [96, 82] width 26 height 5
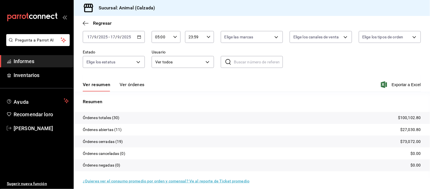
scroll to position [31, 0]
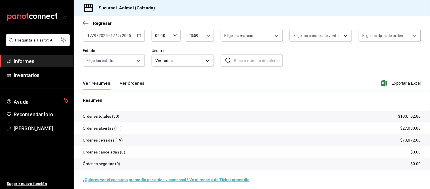
click at [136, 85] on font "Ver órdenes" at bounding box center [132, 82] width 25 height 5
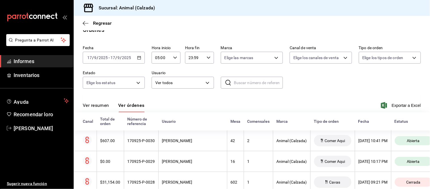
scroll to position [31, 0]
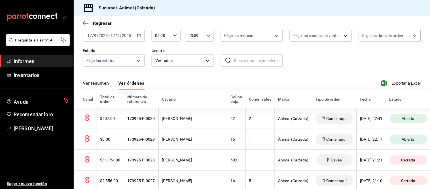
click at [103, 84] on font "Ver resumen" at bounding box center [96, 82] width 26 height 5
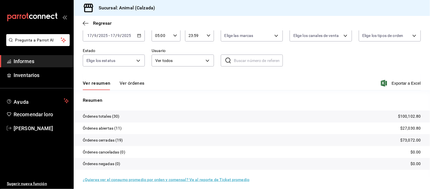
click at [126, 86] on font "Ver órdenes" at bounding box center [132, 82] width 25 height 5
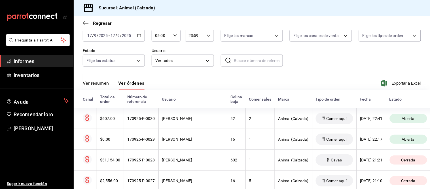
click at [106, 83] on font "Ver resumen" at bounding box center [96, 82] width 26 height 5
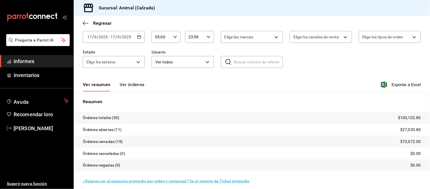
scroll to position [31, 0]
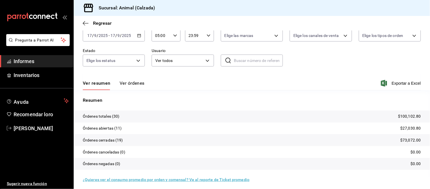
click at [136, 83] on font "Ver órdenes" at bounding box center [132, 82] width 25 height 5
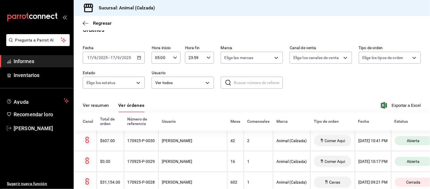
scroll to position [31, 0]
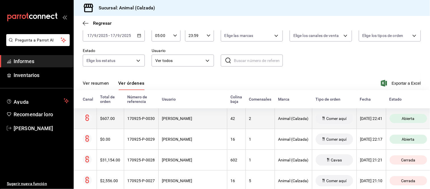
click at [170, 121] on font "[PERSON_NAME]" at bounding box center [177, 118] width 30 height 5
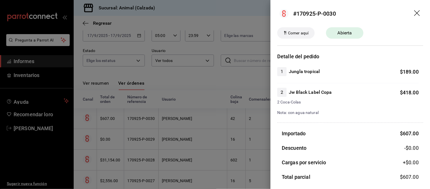
click at [170, 121] on div at bounding box center [215, 94] width 430 height 189
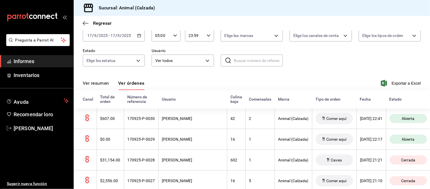
click at [100, 86] on button "Ver resumen" at bounding box center [96, 85] width 26 height 10
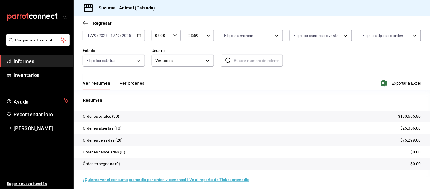
click at [125, 81] on font "Ver órdenes" at bounding box center [132, 82] width 25 height 5
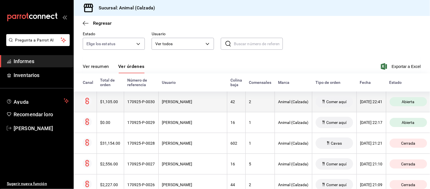
scroll to position [63, 0]
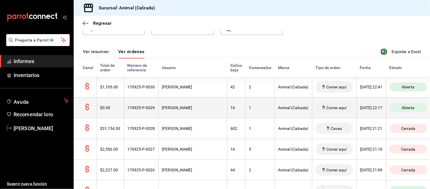
click at [189, 107] on div "[PERSON_NAME]" at bounding box center [193, 107] width 62 height 5
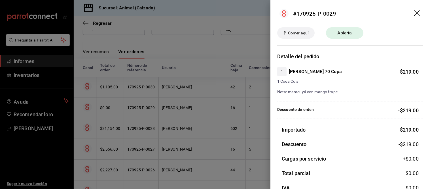
click at [180, 96] on div at bounding box center [215, 94] width 430 height 189
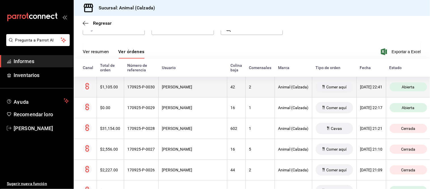
click at [186, 94] on th "[PERSON_NAME]" at bounding box center [193, 87] width 69 height 21
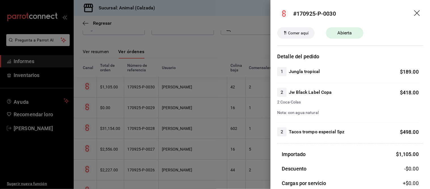
scroll to position [31, 0]
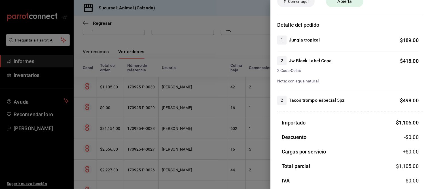
click at [245, 137] on div at bounding box center [215, 94] width 430 height 189
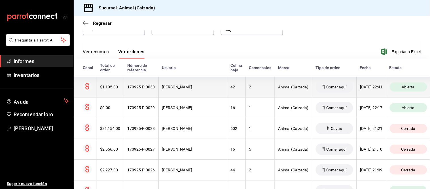
click at [195, 87] on div "[PERSON_NAME]" at bounding box center [193, 87] width 62 height 5
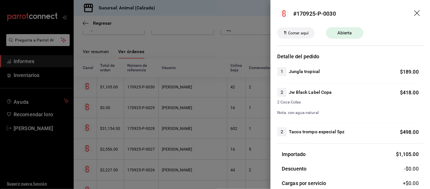
click at [195, 87] on div at bounding box center [215, 94] width 430 height 189
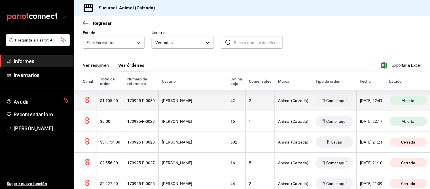
scroll to position [31, 0]
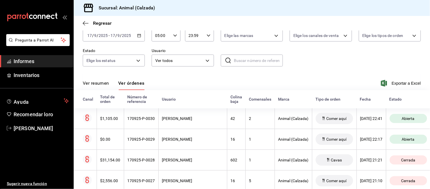
click at [103, 89] on button "Ver resumen" at bounding box center [96, 85] width 26 height 10
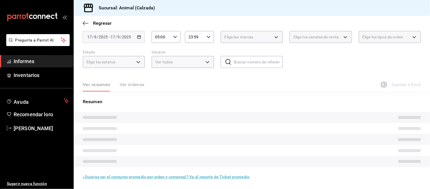
scroll to position [31, 0]
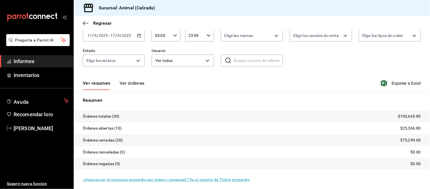
click at [125, 83] on font "Ver órdenes" at bounding box center [132, 82] width 25 height 5
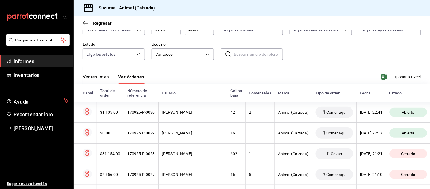
scroll to position [31, 0]
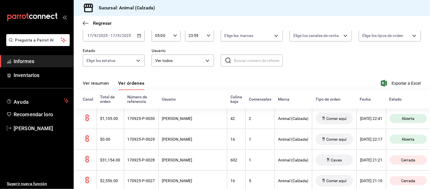
click at [99, 87] on button "Ver resumen" at bounding box center [96, 85] width 26 height 10
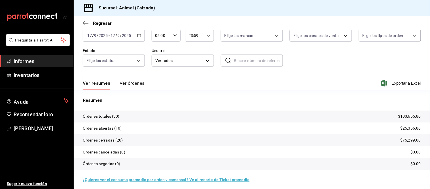
click at [128, 83] on font "Ver órdenes" at bounding box center [132, 82] width 25 height 5
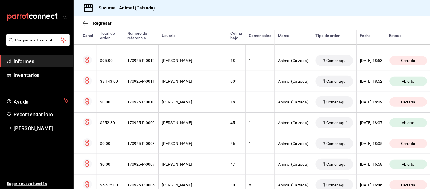
scroll to position [504, 0]
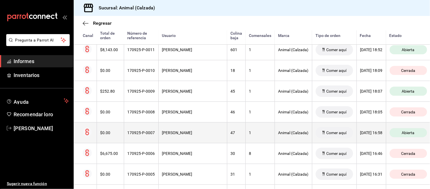
click at [196, 140] on th "[PERSON_NAME]" at bounding box center [193, 132] width 69 height 21
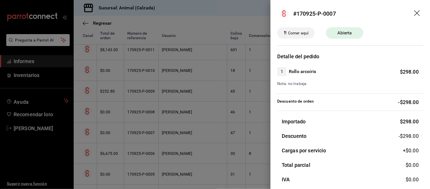
click at [196, 140] on div at bounding box center [215, 94] width 430 height 189
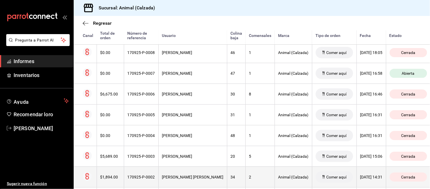
scroll to position [472, 0]
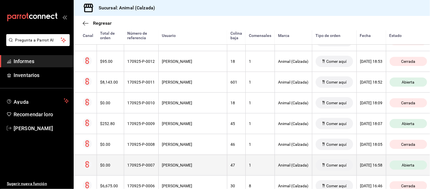
click at [195, 159] on th "[PERSON_NAME]" at bounding box center [193, 164] width 69 height 21
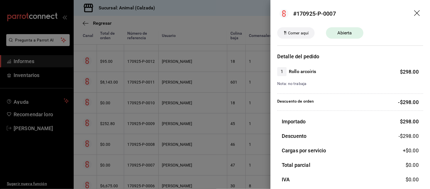
click at [196, 159] on div at bounding box center [215, 94] width 430 height 189
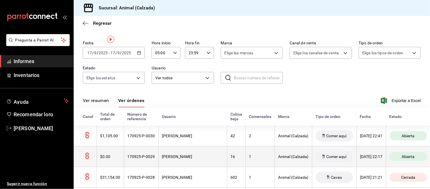
scroll to position [0, 0]
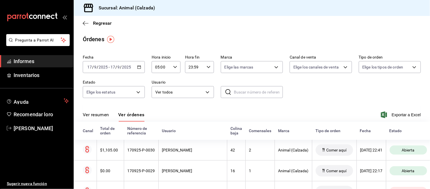
click at [102, 114] on font "Ver resumen" at bounding box center [96, 114] width 26 height 5
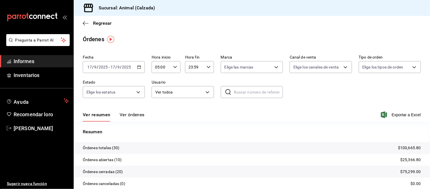
click at [129, 118] on button "Ver órdenes" at bounding box center [132, 116] width 25 height 10
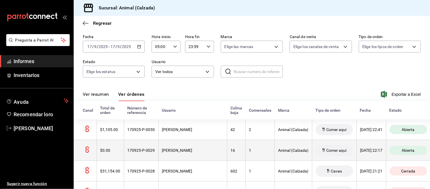
scroll to position [31, 0]
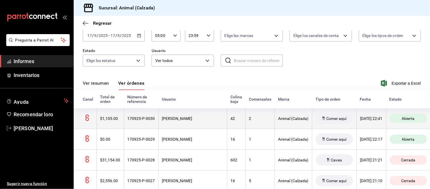
click at [194, 120] on div "[PERSON_NAME]" at bounding box center [193, 118] width 62 height 5
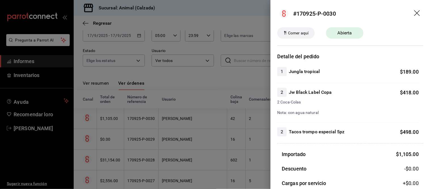
click at [194, 120] on div at bounding box center [215, 94] width 430 height 189
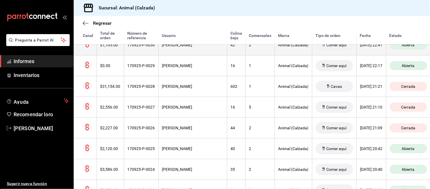
scroll to position [126, 0]
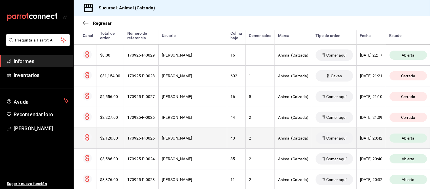
click at [197, 133] on th "[PERSON_NAME]" at bounding box center [193, 137] width 69 height 21
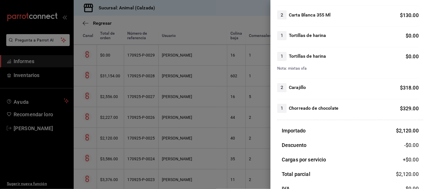
scroll to position [252, 0]
click at [240, 136] on div at bounding box center [215, 94] width 430 height 189
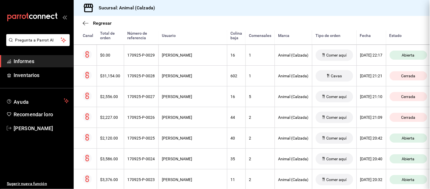
scroll to position [0, 0]
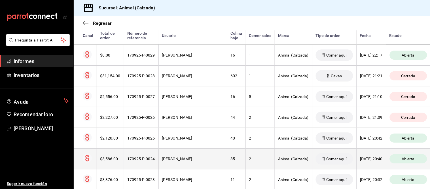
click at [193, 157] on font "[PERSON_NAME]" at bounding box center [177, 158] width 30 height 5
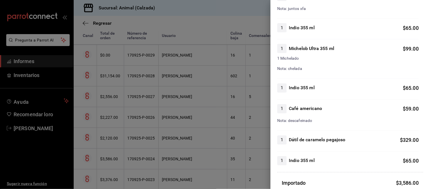
scroll to position [220, 0]
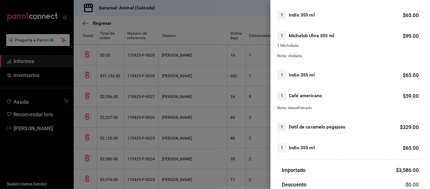
click at [223, 165] on div at bounding box center [215, 94] width 430 height 189
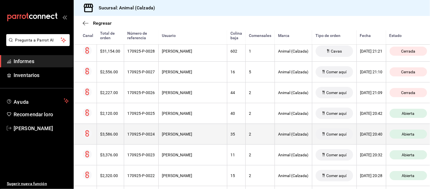
scroll to position [157, 0]
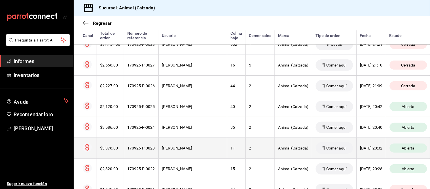
click at [196, 148] on div "[PERSON_NAME]" at bounding box center [193, 148] width 62 height 5
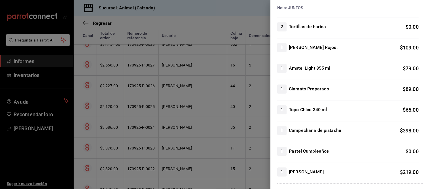
scroll to position [284, 0]
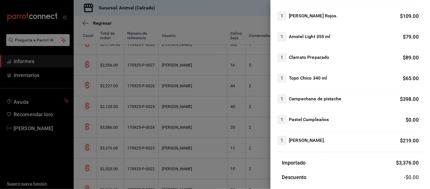
click at [196, 144] on div at bounding box center [215, 94] width 430 height 189
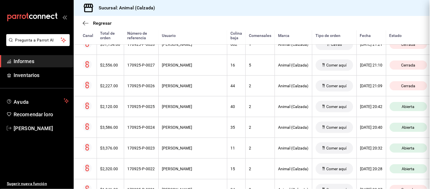
scroll to position [0, 0]
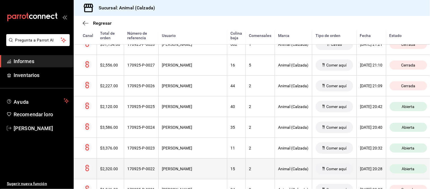
click at [203, 165] on th "[PERSON_NAME]" at bounding box center [193, 168] width 69 height 21
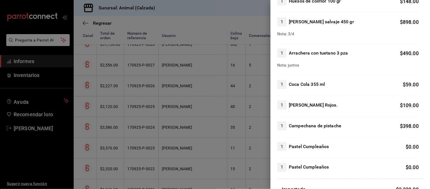
scroll to position [157, 0]
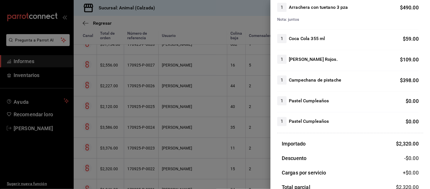
click at [233, 172] on div at bounding box center [215, 94] width 430 height 189
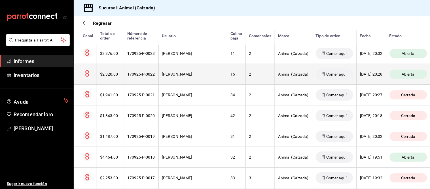
scroll to position [284, 0]
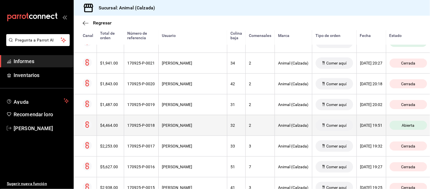
click at [227, 128] on th "32" at bounding box center [236, 125] width 18 height 21
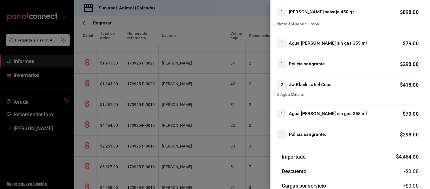
scroll to position [315, 0]
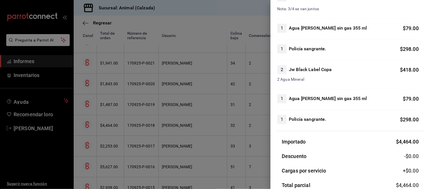
click at [218, 155] on div at bounding box center [215, 94] width 430 height 189
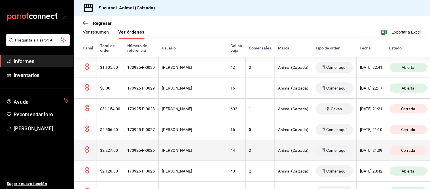
scroll to position [94, 0]
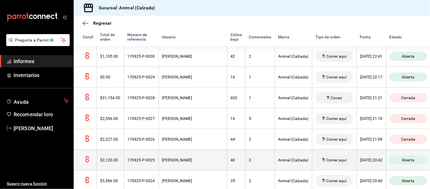
click at [210, 169] on th "[PERSON_NAME]" at bounding box center [193, 159] width 69 height 21
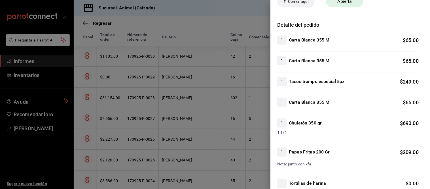
scroll to position [0, 0]
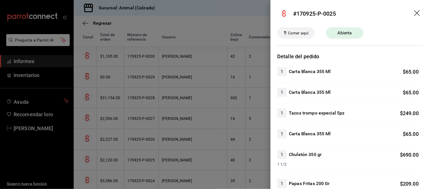
drag, startPoint x: 191, startPoint y: 126, endPoint x: 199, endPoint y: 124, distance: 8.5
click at [191, 126] on div at bounding box center [215, 94] width 430 height 189
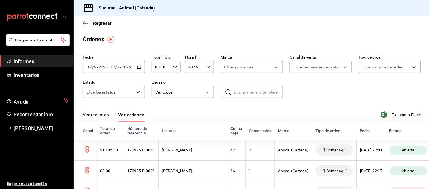
click at [100, 114] on font "Ver resumen" at bounding box center [96, 114] width 26 height 5
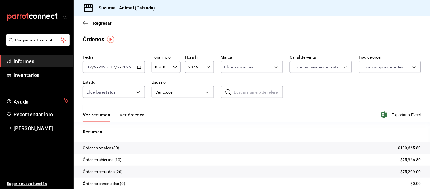
click at [139, 117] on font "Ver órdenes" at bounding box center [132, 114] width 25 height 5
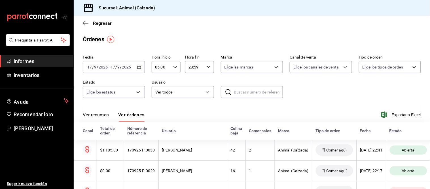
drag, startPoint x: 107, startPoint y: 115, endPoint x: 112, endPoint y: 111, distance: 6.1
click at [108, 115] on font "Ver resumen" at bounding box center [96, 114] width 26 height 5
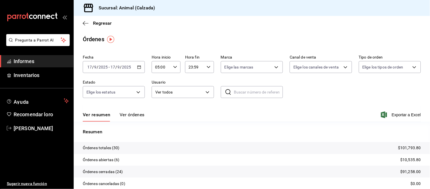
click at [134, 113] on font "Ver órdenes" at bounding box center [132, 114] width 25 height 5
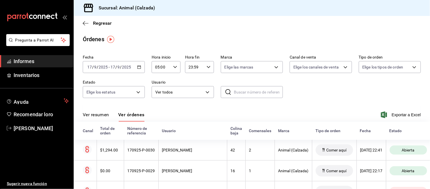
click at [104, 114] on font "Ver resumen" at bounding box center [96, 114] width 26 height 5
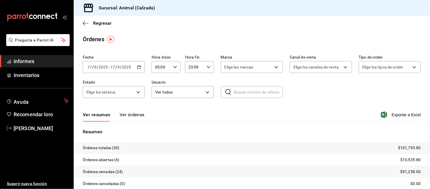
click at [132, 113] on font "Ver órdenes" at bounding box center [132, 114] width 25 height 5
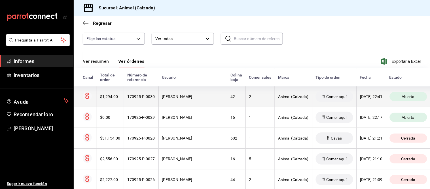
scroll to position [63, 0]
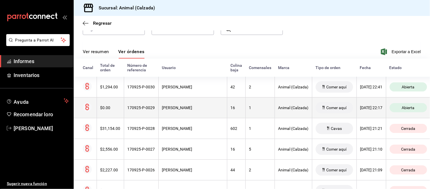
click at [166, 106] on font "[PERSON_NAME]" at bounding box center [177, 107] width 30 height 5
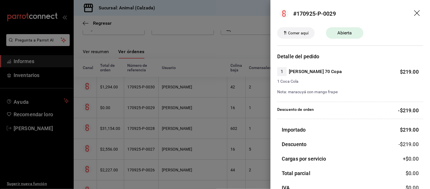
click at [166, 106] on div at bounding box center [215, 94] width 430 height 189
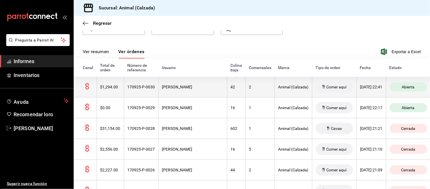
click at [170, 91] on th "[PERSON_NAME]" at bounding box center [193, 87] width 69 height 21
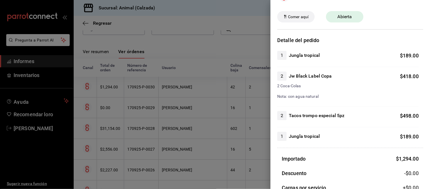
scroll to position [31, 0]
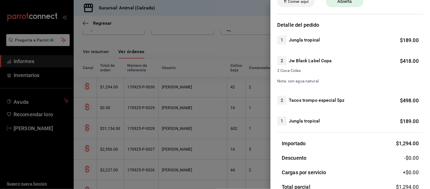
click at [249, 139] on div at bounding box center [215, 94] width 430 height 189
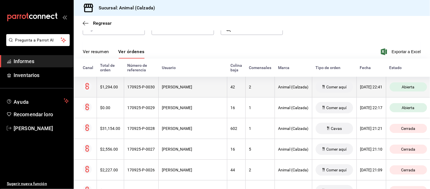
click at [208, 84] on th "[PERSON_NAME]" at bounding box center [193, 87] width 69 height 21
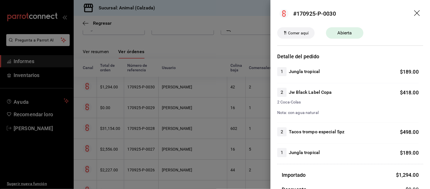
click at [198, 96] on div at bounding box center [215, 94] width 430 height 189
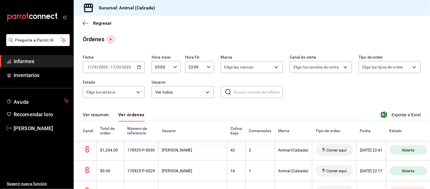
click at [93, 116] on font "Ver resumen" at bounding box center [96, 114] width 26 height 5
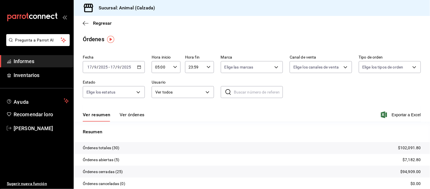
click at [123, 113] on font "Ver órdenes" at bounding box center [132, 114] width 25 height 5
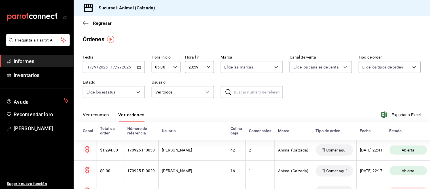
click at [108, 115] on font "Ver resumen" at bounding box center [96, 114] width 26 height 5
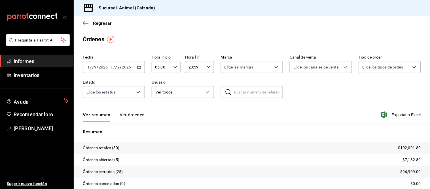
click at [120, 114] on font "Ver órdenes" at bounding box center [132, 114] width 25 height 5
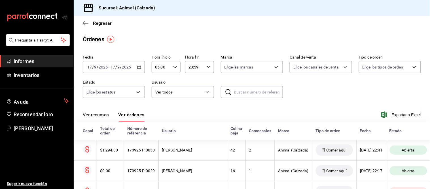
click at [102, 117] on font "Ver resumen" at bounding box center [96, 114] width 26 height 5
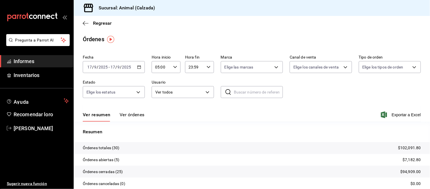
click at [133, 117] on font "Ver órdenes" at bounding box center [132, 114] width 25 height 5
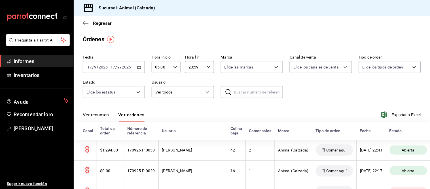
click at [93, 114] on font "Ver resumen" at bounding box center [96, 114] width 26 height 5
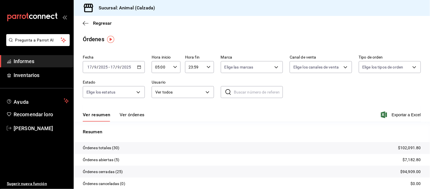
click at [130, 116] on font "Ver órdenes" at bounding box center [132, 114] width 25 height 5
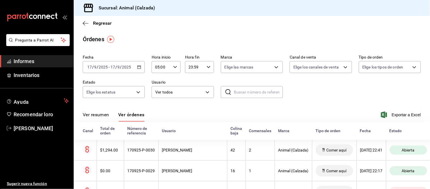
click at [104, 117] on font "Ver resumen" at bounding box center [96, 114] width 26 height 5
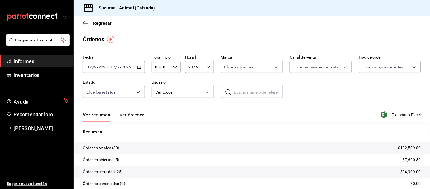
click at [132, 114] on font "Ver órdenes" at bounding box center [132, 114] width 25 height 5
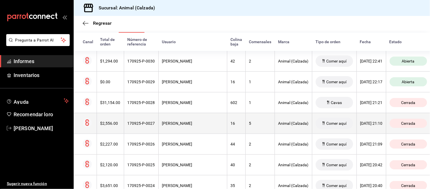
scroll to position [94, 0]
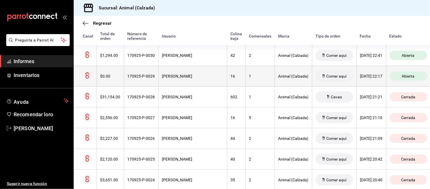
click at [187, 82] on th "[PERSON_NAME]" at bounding box center [193, 76] width 69 height 21
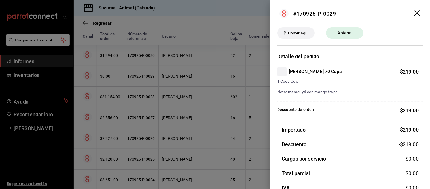
click at [183, 82] on div at bounding box center [215, 94] width 430 height 189
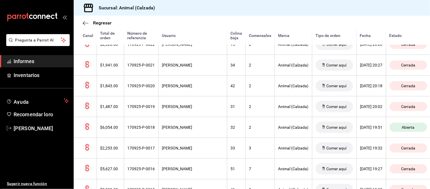
scroll to position [284, 0]
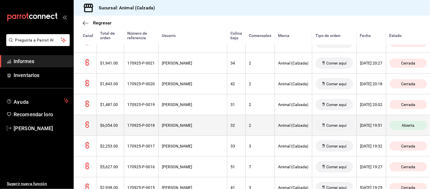
click at [189, 126] on font "[PERSON_NAME]" at bounding box center [177, 125] width 30 height 5
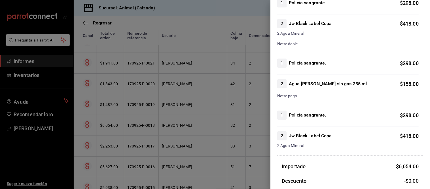
scroll to position [441, 0]
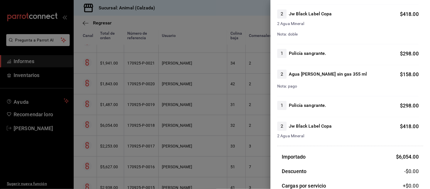
click at [193, 132] on div at bounding box center [215, 94] width 430 height 189
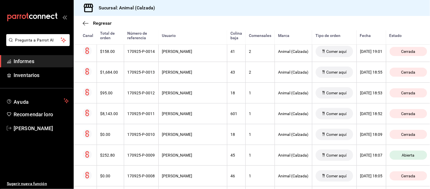
scroll to position [473, 0]
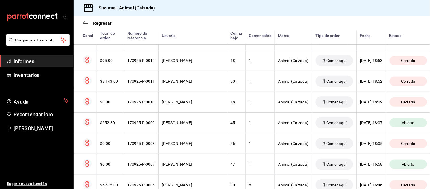
click at [194, 132] on th "[PERSON_NAME]" at bounding box center [193, 122] width 69 height 21
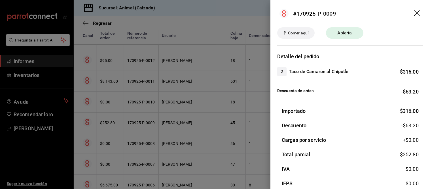
click at [206, 130] on div at bounding box center [215, 94] width 430 height 189
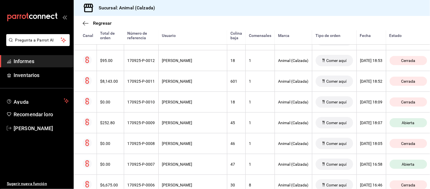
scroll to position [504, 0]
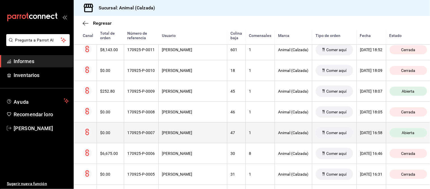
click at [206, 130] on th "[PERSON_NAME]" at bounding box center [193, 132] width 69 height 21
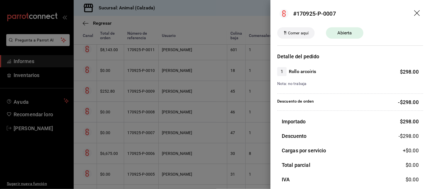
click at [206, 130] on div at bounding box center [215, 94] width 430 height 189
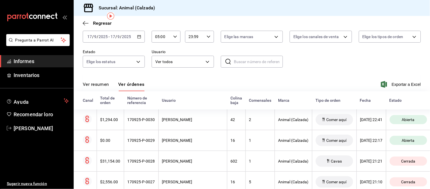
scroll to position [0, 0]
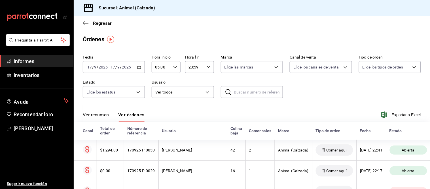
click at [90, 118] on button "Ver resumen" at bounding box center [96, 116] width 26 height 10
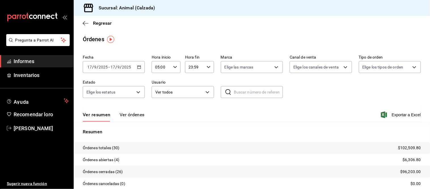
click at [133, 110] on div "Ver resumen Ver órdenes Exportar a Excel" at bounding box center [252, 113] width 338 height 17
click at [131, 111] on div "Ver resumen Ver órdenes Exportar a Excel" at bounding box center [252, 113] width 338 height 17
click at [133, 117] on font "Ver órdenes" at bounding box center [132, 114] width 25 height 5
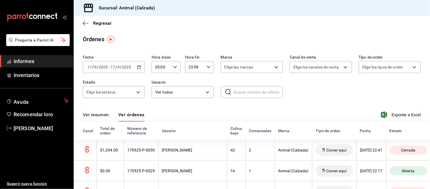
click at [100, 113] on font "Ver resumen" at bounding box center [96, 114] width 26 height 5
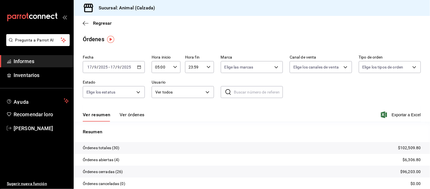
drag, startPoint x: 128, startPoint y: 114, endPoint x: 126, endPoint y: 111, distance: 3.7
click at [128, 114] on font "Ver órdenes" at bounding box center [132, 114] width 25 height 5
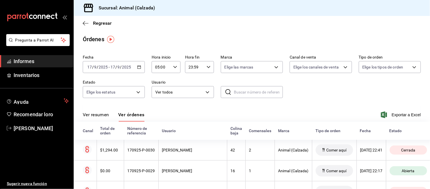
click at [108, 118] on button "Ver resumen" at bounding box center [96, 116] width 26 height 10
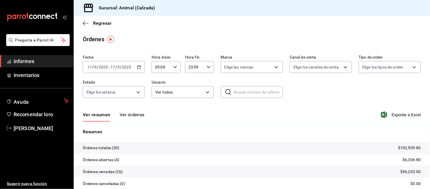
click at [133, 115] on font "Ver órdenes" at bounding box center [132, 114] width 25 height 5
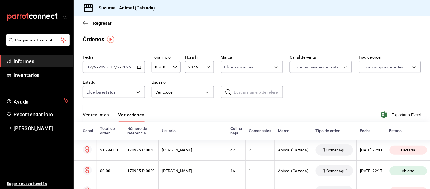
click at [106, 118] on button "Ver resumen" at bounding box center [96, 116] width 26 height 10
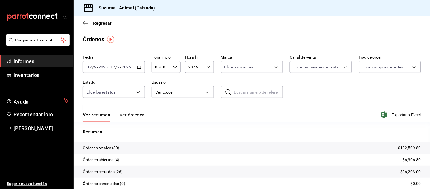
click at [127, 114] on font "Ver órdenes" at bounding box center [132, 114] width 25 height 5
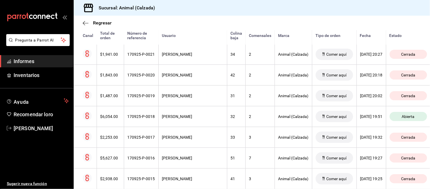
scroll to position [315, 0]
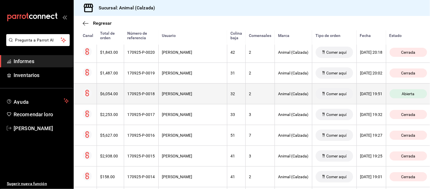
click at [173, 100] on th "[PERSON_NAME]" at bounding box center [193, 93] width 69 height 21
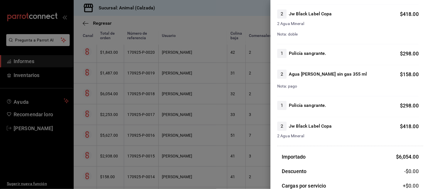
scroll to position [473, 0]
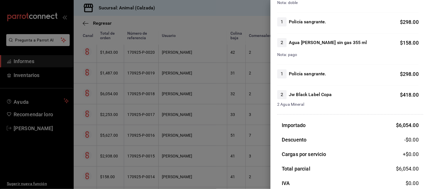
click at [169, 127] on div at bounding box center [215, 94] width 430 height 189
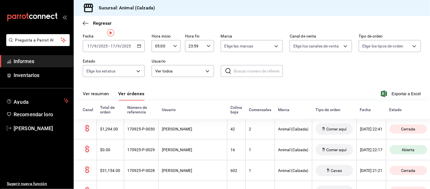
scroll to position [0, 0]
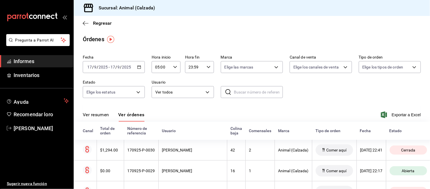
click at [108, 114] on font "Ver resumen" at bounding box center [96, 114] width 26 height 5
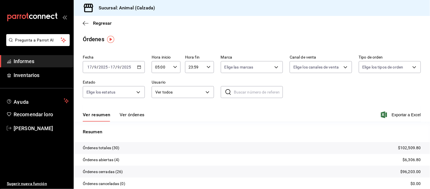
click at [132, 117] on font "Ver órdenes" at bounding box center [132, 114] width 25 height 5
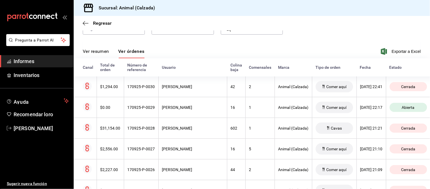
scroll to position [63, 0]
click at [104, 52] on font "Ver resumen" at bounding box center [96, 51] width 26 height 5
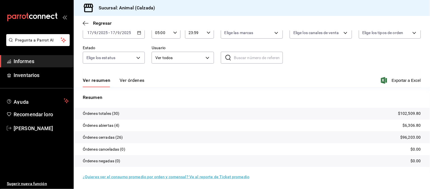
click at [133, 82] on font "Ver órdenes" at bounding box center [132, 79] width 25 height 5
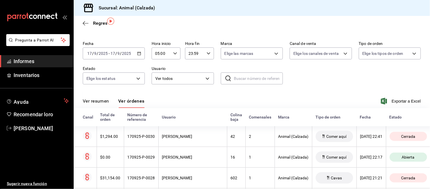
scroll to position [3, 0]
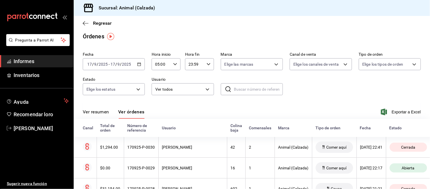
click at [137, 66] on icon "button" at bounding box center [139, 64] width 4 height 4
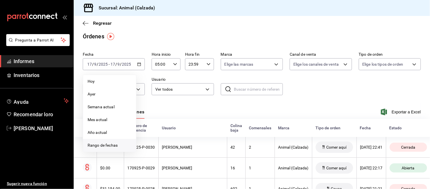
click at [108, 142] on li "Rango de fechas" at bounding box center [109, 145] width 53 height 13
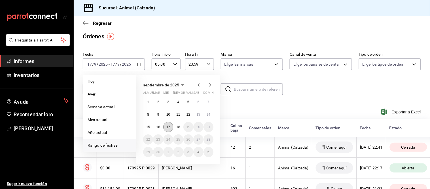
click at [168, 126] on font "17" at bounding box center [169, 127] width 4 height 4
click at [175, 126] on button "18" at bounding box center [178, 127] width 10 height 10
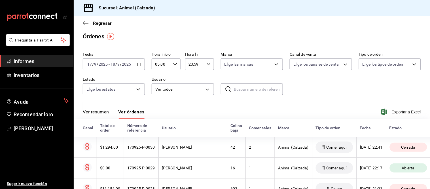
click at [179, 110] on div "Ver resumen Ver órdenes Exportar a Excel" at bounding box center [252, 110] width 338 height 17
click at [101, 111] on font "Ver resumen" at bounding box center [96, 111] width 26 height 5
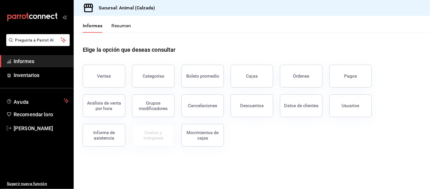
drag, startPoint x: 350, startPoint y: 76, endPoint x: 318, endPoint y: 89, distance: 34.2
click at [350, 76] on font "Pagos" at bounding box center [351, 75] width 13 height 5
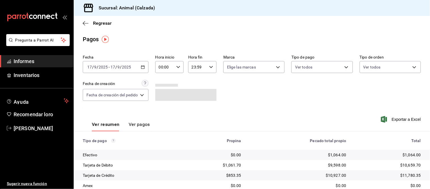
click at [174, 66] on input "00:00" at bounding box center [164, 66] width 19 height 11
click at [161, 85] on font "05" at bounding box center [163, 87] width 5 height 5
type input "05:00"
click at [203, 114] on div at bounding box center [215, 94] width 430 height 189
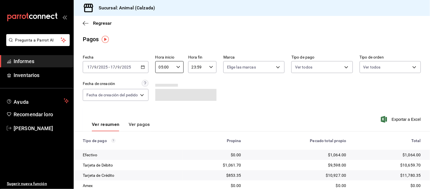
click at [135, 126] on font "Ver pagos" at bounding box center [139, 123] width 21 height 5
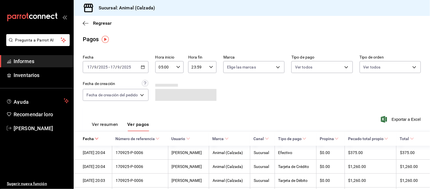
click at [116, 127] on font "Ver resumen" at bounding box center [105, 123] width 26 height 5
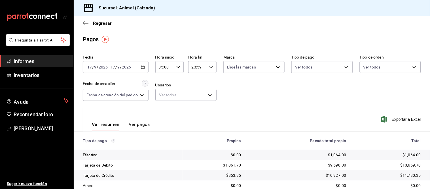
click at [140, 124] on font "Ver pagos" at bounding box center [139, 123] width 21 height 5
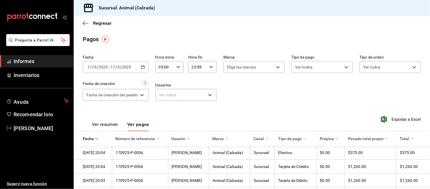
click at [105, 124] on font "Ver resumen" at bounding box center [105, 123] width 26 height 5
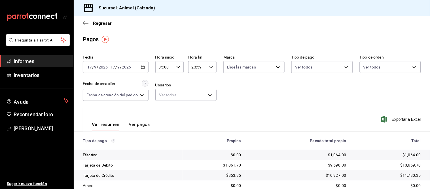
click at [146, 126] on font "Ver pagos" at bounding box center [139, 123] width 21 height 5
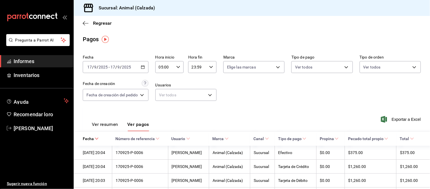
click at [106, 126] on font "Ver resumen" at bounding box center [105, 123] width 26 height 5
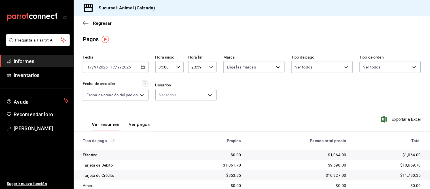
click at [136, 124] on font "Ver pagos" at bounding box center [139, 123] width 21 height 5
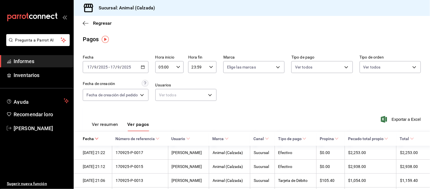
click at [106, 122] on font "Ver resumen" at bounding box center [105, 123] width 26 height 5
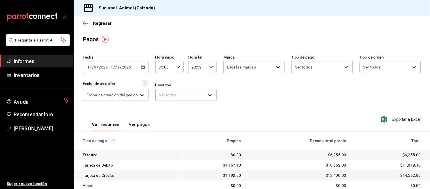
click at [143, 123] on font "Ver pagos" at bounding box center [139, 123] width 21 height 5
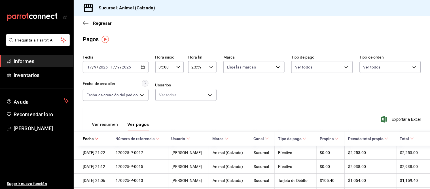
click at [113, 123] on font "Ver resumen" at bounding box center [105, 123] width 26 height 5
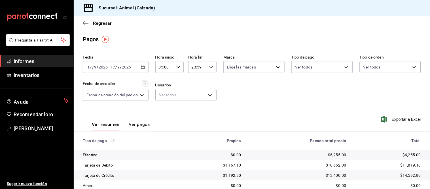
click at [150, 126] on div "Ver resumen Ver pagos Exportar a Excel" at bounding box center [252, 123] width 357 height 30
click at [145, 123] on font "Ver pagos" at bounding box center [139, 123] width 21 height 5
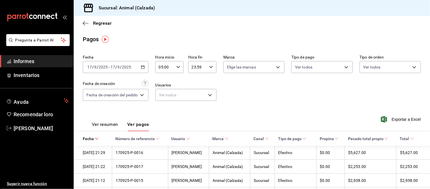
click at [110, 126] on font "Ver resumen" at bounding box center [105, 123] width 26 height 5
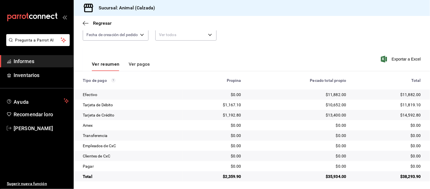
scroll to position [62, 0]
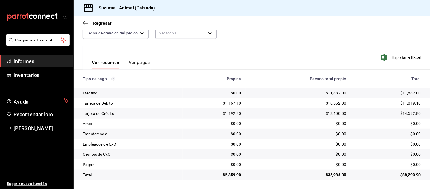
click at [145, 62] on font "Ver pagos" at bounding box center [139, 62] width 21 height 5
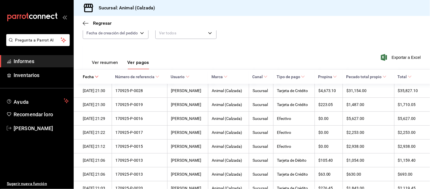
click at [111, 62] on font "Ver resumen" at bounding box center [105, 62] width 26 height 5
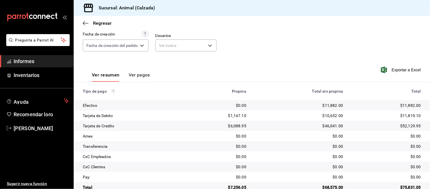
scroll to position [62, 0]
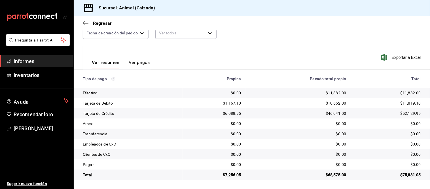
click at [134, 63] on font "Ver pagos" at bounding box center [139, 62] width 21 height 5
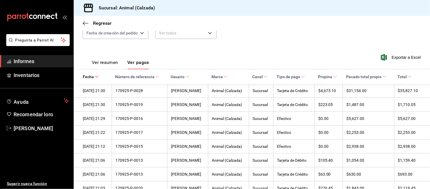
click at [223, 79] on font "Marca" at bounding box center [217, 77] width 11 height 5
click at [186, 79] on icon at bounding box center [188, 77] width 4 height 4
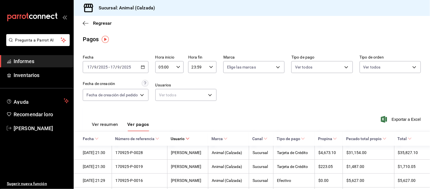
click at [112, 128] on button "Ver resumen" at bounding box center [105, 126] width 26 height 10
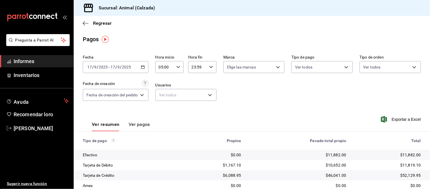
click at [137, 125] on font "Ver pagos" at bounding box center [139, 123] width 21 height 5
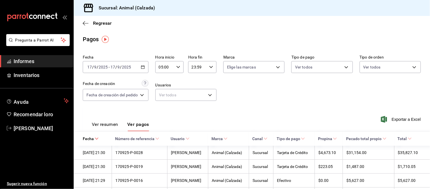
click at [109, 123] on font "Ver resumen" at bounding box center [105, 123] width 26 height 5
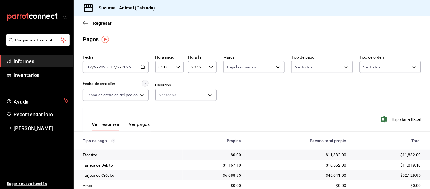
click at [134, 126] on font "Ver pagos" at bounding box center [139, 123] width 21 height 5
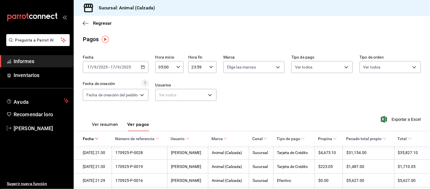
click at [110, 128] on button "Ver resumen" at bounding box center [105, 126] width 26 height 10
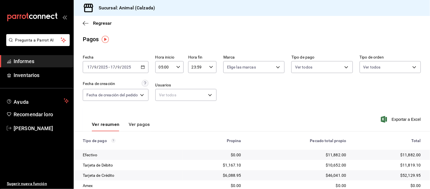
click at [146, 128] on button "Ver pagos" at bounding box center [139, 126] width 21 height 10
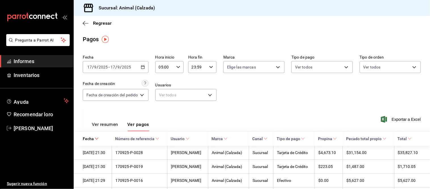
click at [104, 121] on font "Ver resumen" at bounding box center [105, 123] width 26 height 5
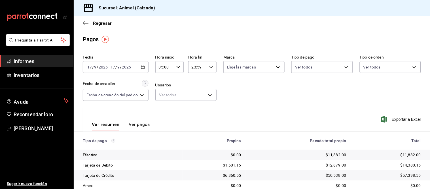
click at [142, 123] on font "Ver pagos" at bounding box center [139, 123] width 21 height 5
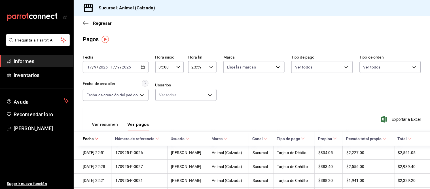
click at [108, 124] on font "Ver resumen" at bounding box center [105, 123] width 26 height 5
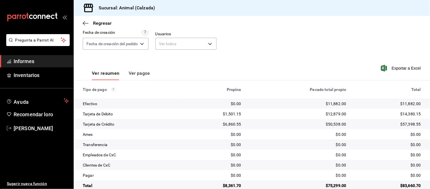
scroll to position [62, 0]
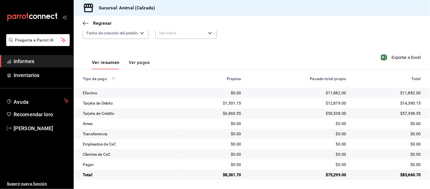
click at [141, 64] on font "Ver pagos" at bounding box center [139, 62] width 21 height 5
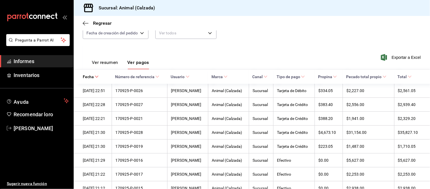
click at [113, 67] on button "Ver resumen" at bounding box center [105, 64] width 26 height 10
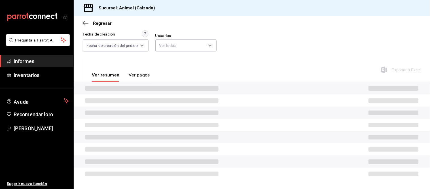
scroll to position [62, 0]
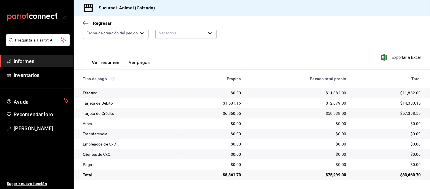
click at [140, 64] on font "Ver pagos" at bounding box center [139, 62] width 21 height 5
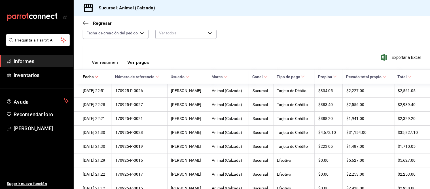
click at [113, 68] on button "Ver resumen" at bounding box center [105, 64] width 26 height 10
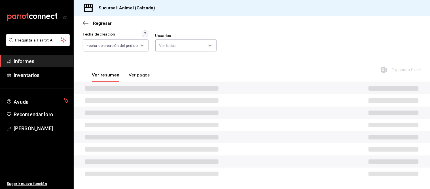
scroll to position [62, 0]
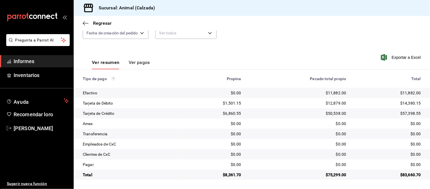
click at [138, 61] on font "Ver pagos" at bounding box center [139, 62] width 21 height 5
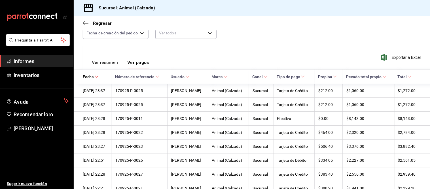
click at [114, 63] on font "Ver resumen" at bounding box center [105, 62] width 26 height 5
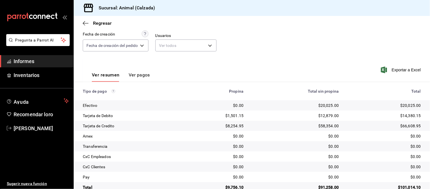
scroll to position [62, 0]
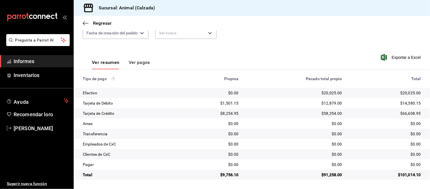
click at [141, 64] on font "Ver pagos" at bounding box center [139, 62] width 21 height 5
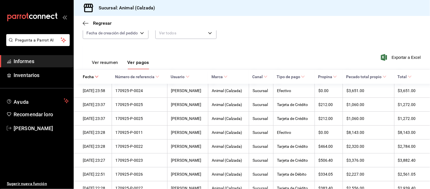
click at [119, 64] on div "Ver resumen Ver pagos" at bounding box center [120, 64] width 57 height 10
click at [119, 63] on div "Ver resumen Ver pagos" at bounding box center [120, 64] width 57 height 10
click at [105, 65] on font "Ver resumen" at bounding box center [105, 62] width 26 height 5
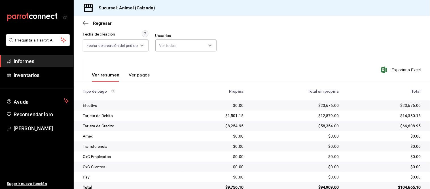
scroll to position [62, 0]
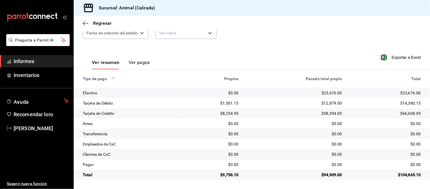
click at [142, 65] on font "Ver pagos" at bounding box center [139, 62] width 21 height 5
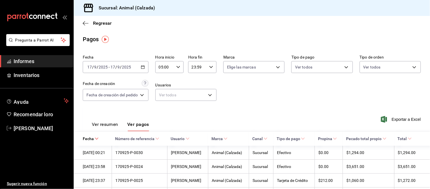
click at [144, 69] on \(Stroke\) "button" at bounding box center [142, 67] width 3 height 3
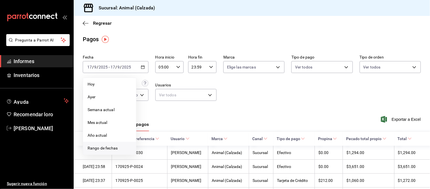
click at [122, 147] on span "Rango de fechas" at bounding box center [110, 148] width 44 height 6
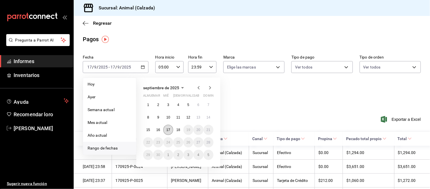
click at [166, 132] on button "17" at bounding box center [168, 130] width 10 height 10
click at [176, 133] on button "18" at bounding box center [178, 130] width 10 height 10
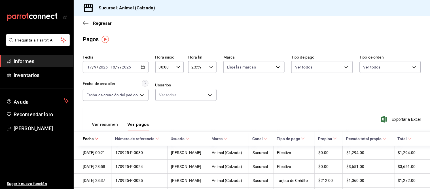
click at [180, 69] on div "00:00 Hora inicio" at bounding box center [169, 67] width 28 height 12
click at [165, 85] on span "05" at bounding box center [163, 87] width 5 height 5
type input "05:00"
click at [140, 54] on div at bounding box center [215, 94] width 430 height 189
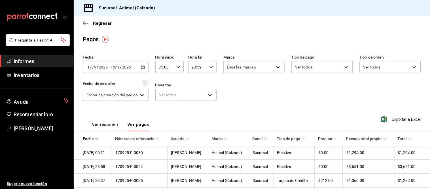
click at [112, 129] on button "Ver resumen" at bounding box center [105, 126] width 26 height 10
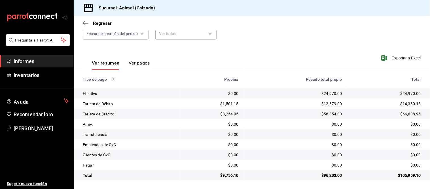
scroll to position [62, 0]
click at [141, 62] on font "Ver pagos" at bounding box center [139, 62] width 21 height 5
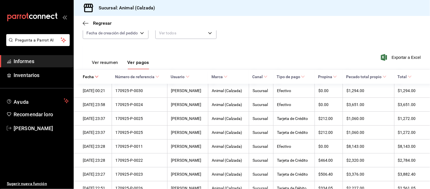
click at [113, 64] on font "Ver resumen" at bounding box center [105, 62] width 26 height 5
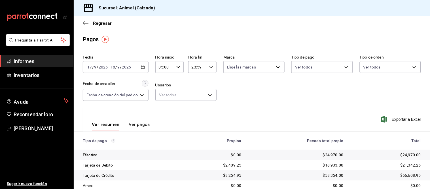
click at [175, 66] on div "05:00 Hora inicio" at bounding box center [169, 67] width 28 height 12
click at [164, 83] on font "05" at bounding box center [163, 82] width 5 height 5
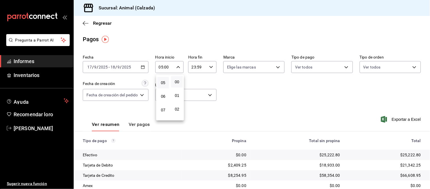
click at [264, 100] on div at bounding box center [215, 94] width 430 height 189
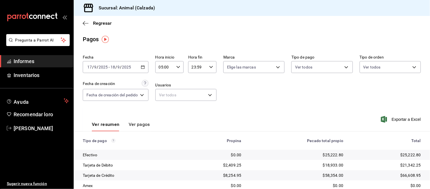
click at [261, 100] on div "Fecha 2025-09-17 17 / 9 / 2025 - 2025-09-18 18 / 9 / 2025 Hora inicio 05:00 Hor…" at bounding box center [252, 79] width 338 height 55
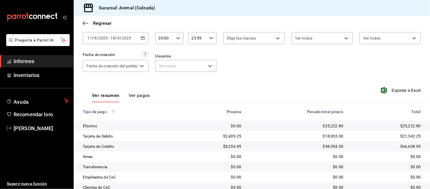
scroll to position [62, 0]
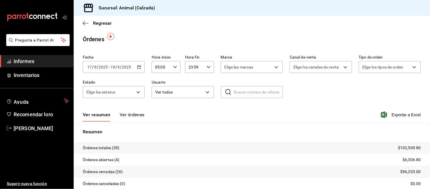
scroll to position [3, 0]
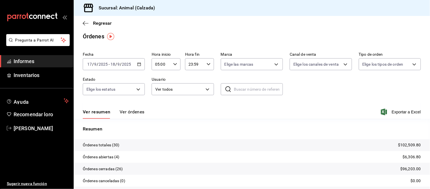
click at [132, 117] on button "Ver órdenes" at bounding box center [132, 114] width 25 height 10
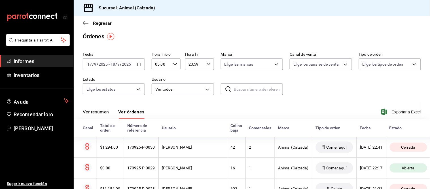
click at [94, 111] on font "Ver resumen" at bounding box center [96, 111] width 26 height 5
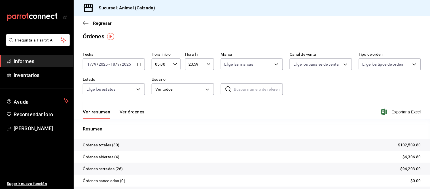
click at [128, 112] on font "Ver órdenes" at bounding box center [132, 111] width 25 height 5
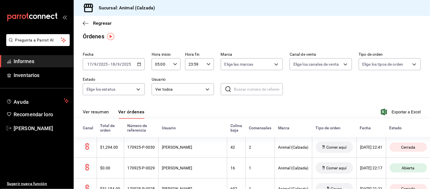
click at [104, 115] on button "Ver resumen" at bounding box center [96, 114] width 26 height 10
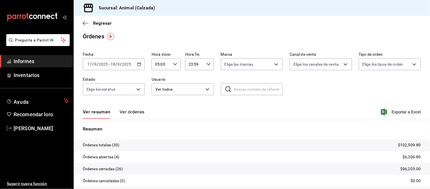
click at [133, 116] on button "Ver órdenes" at bounding box center [132, 114] width 25 height 10
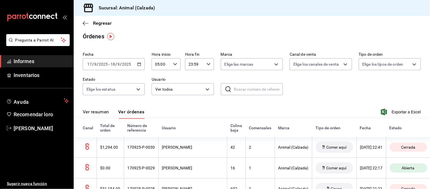
click at [100, 113] on font "Ver resumen" at bounding box center [96, 111] width 26 height 5
